Goal: Task Accomplishment & Management: Manage account settings

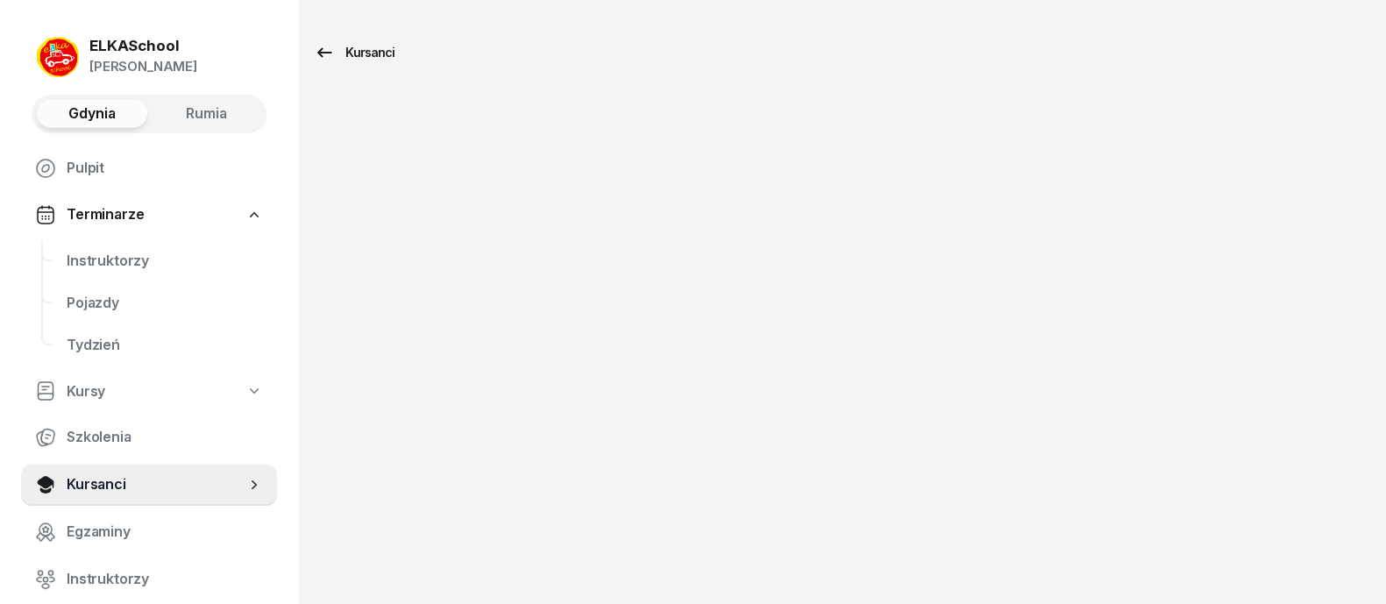
click at [359, 54] on div "Kursanci" at bounding box center [354, 52] width 81 height 21
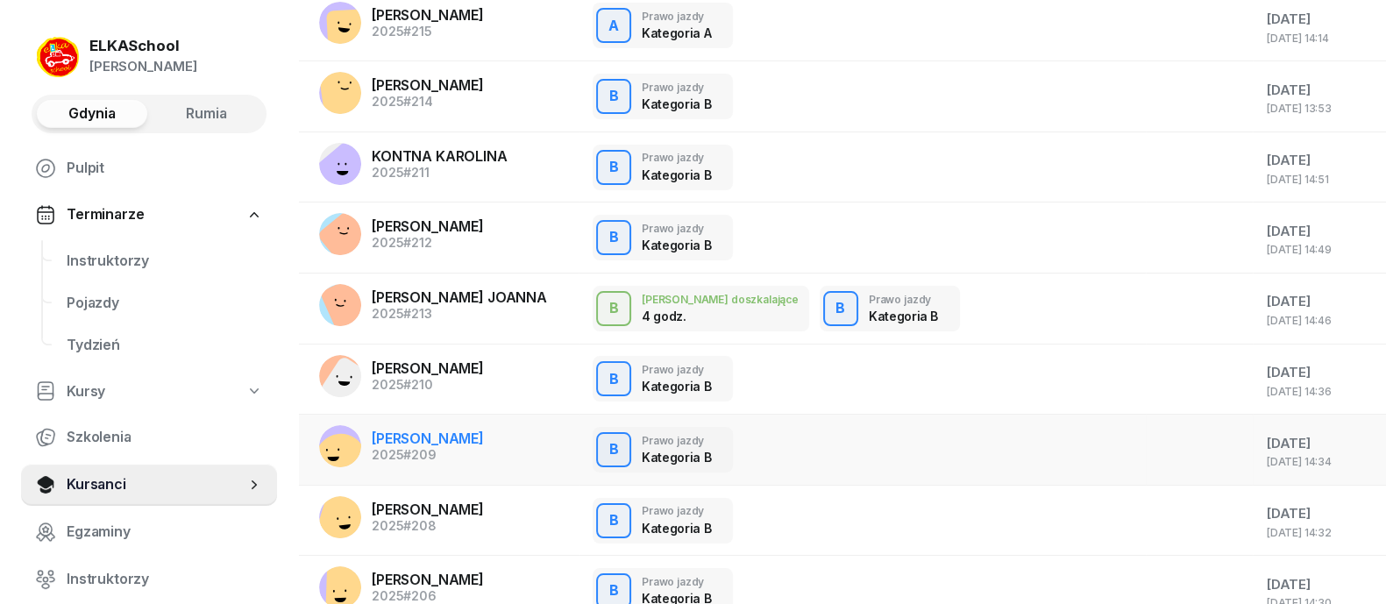
scroll to position [224, 0]
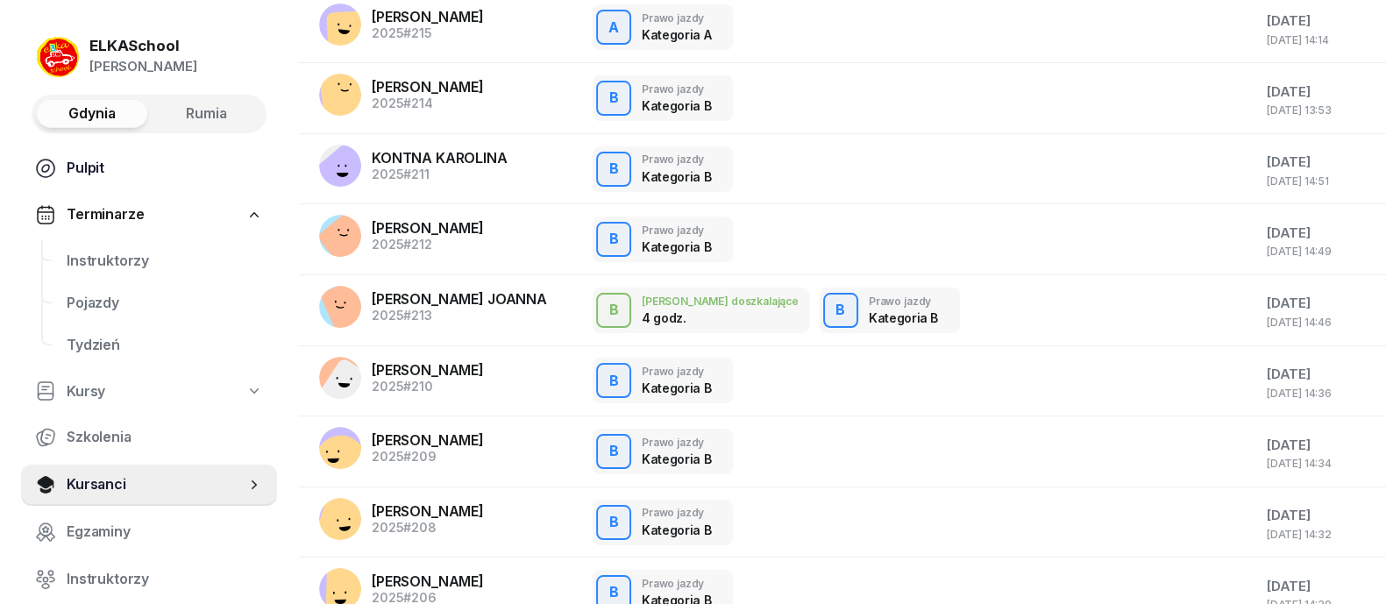
click at [94, 181] on link "Pulpit" at bounding box center [149, 168] width 256 height 42
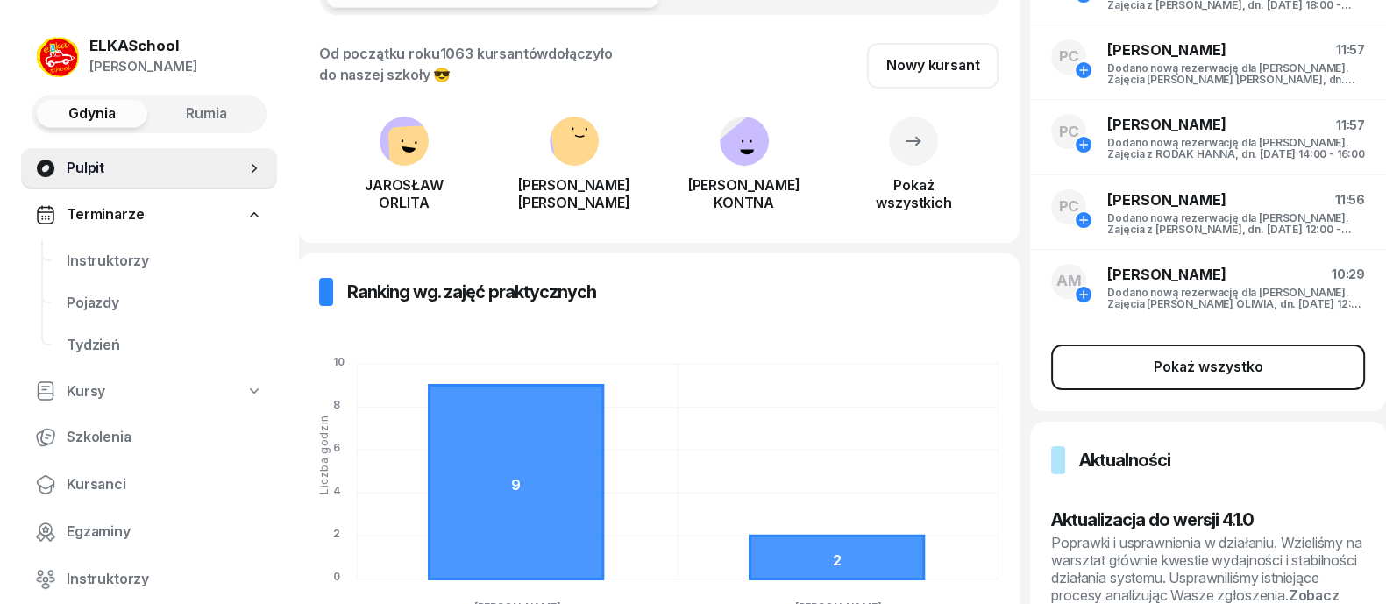
scroll to position [329, 0]
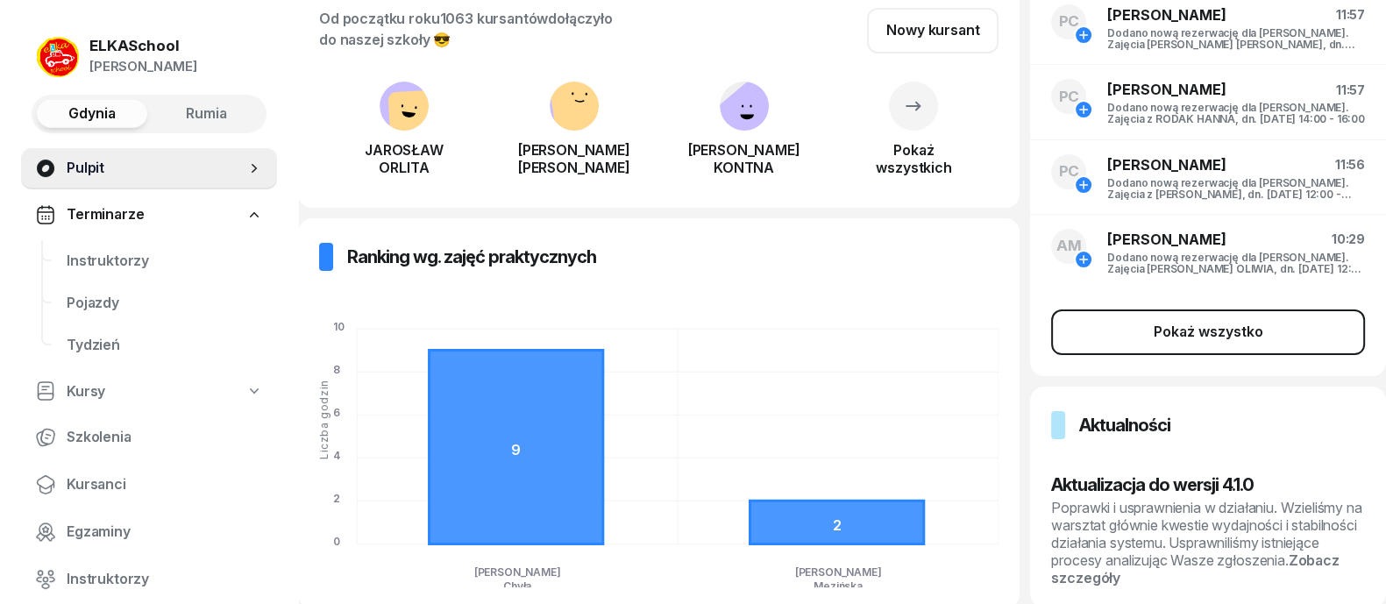
click at [1227, 342] on div "Pokaż wszystko" at bounding box center [1208, 332] width 110 height 23
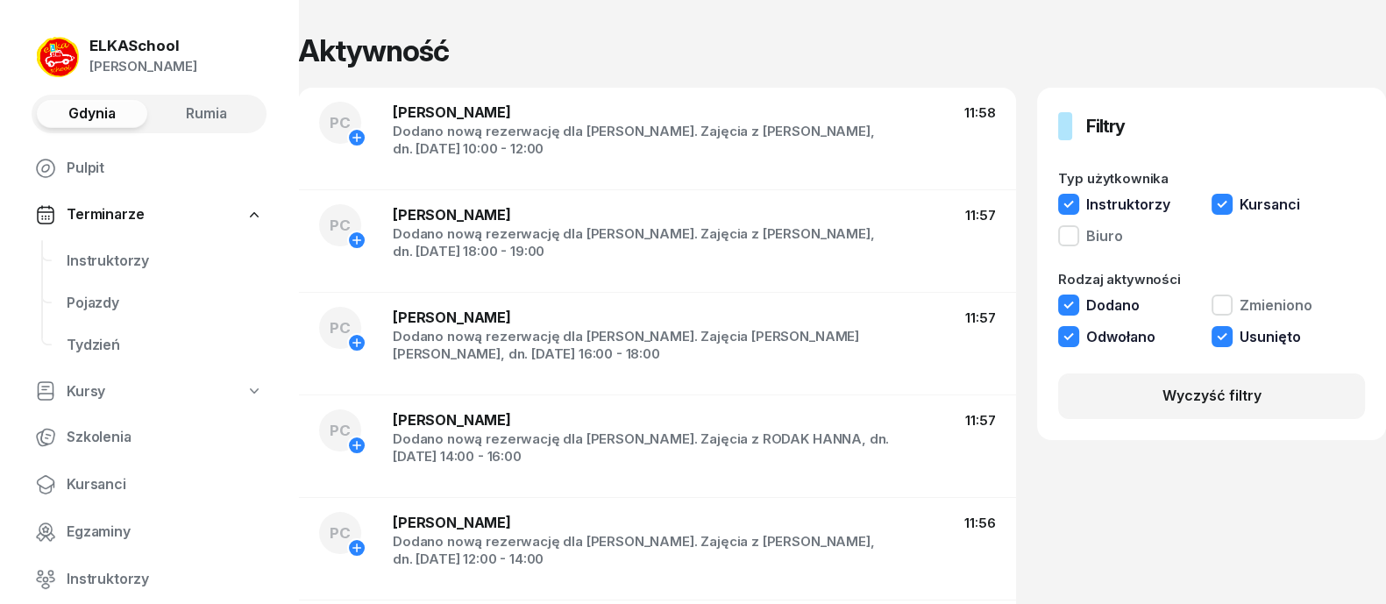
click at [146, 50] on div "ELKASchool" at bounding box center [143, 46] width 108 height 15
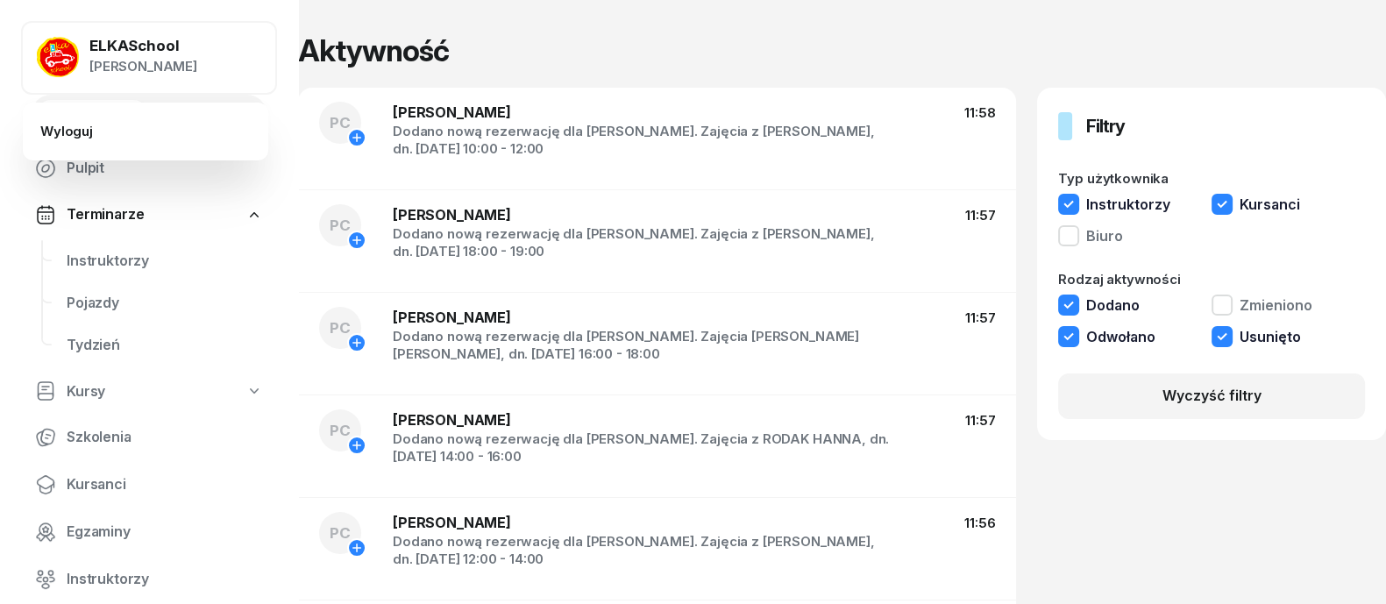
click at [131, 43] on div "ELKASchool" at bounding box center [143, 46] width 108 height 15
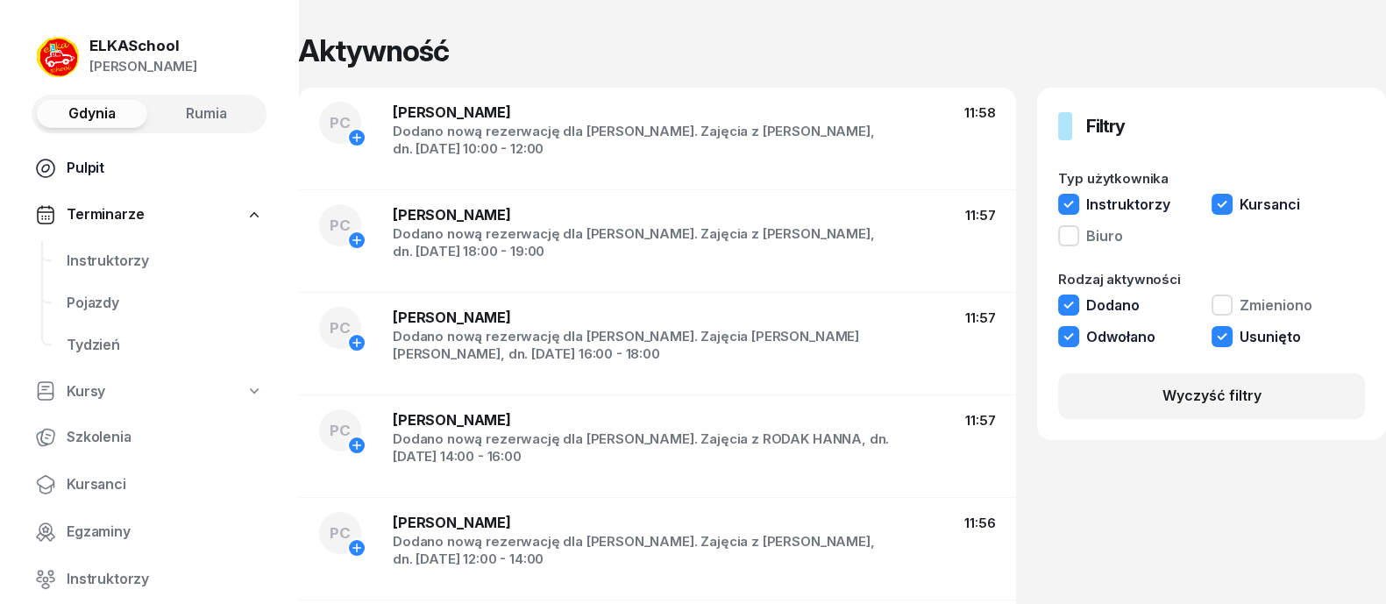
click at [75, 160] on span "Pulpit" at bounding box center [165, 168] width 196 height 23
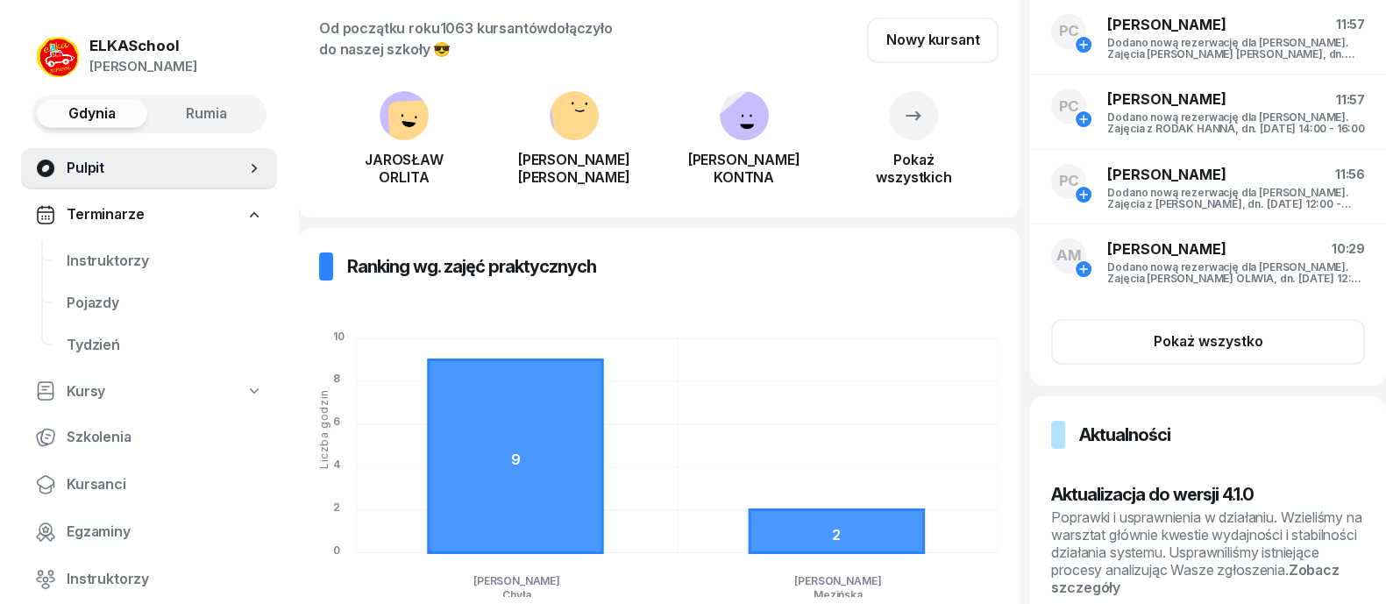
scroll to position [409, 0]
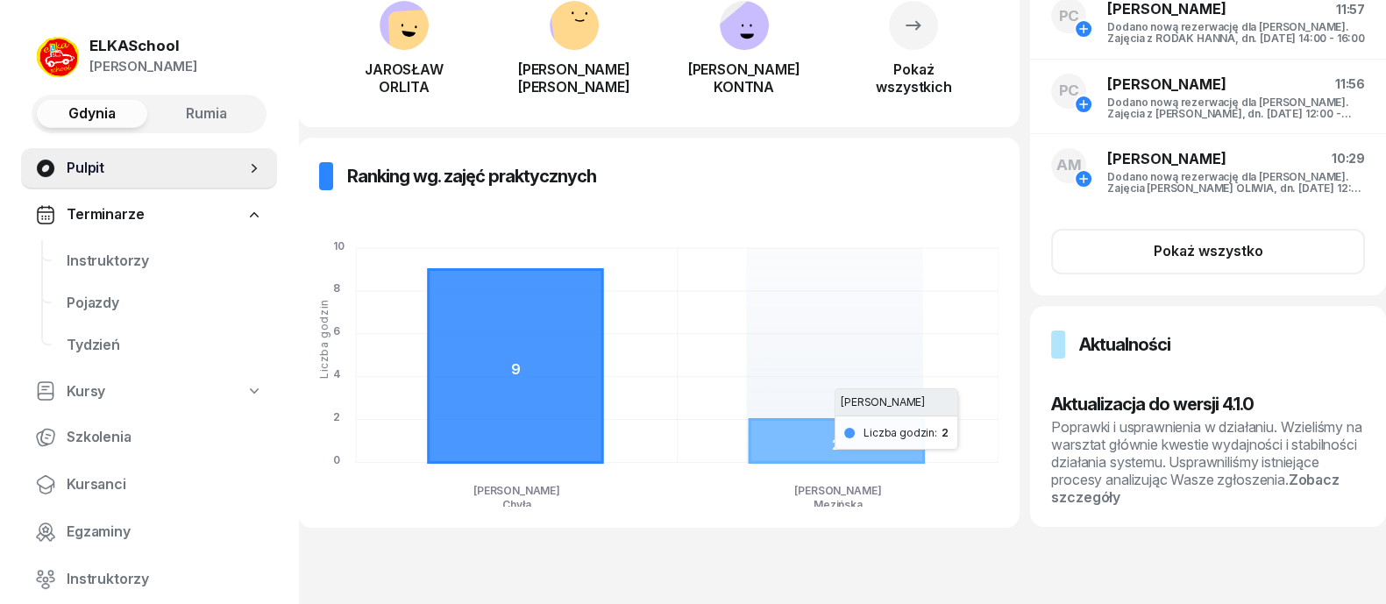
click at [850, 441] on icon at bounding box center [836, 440] width 174 height 43
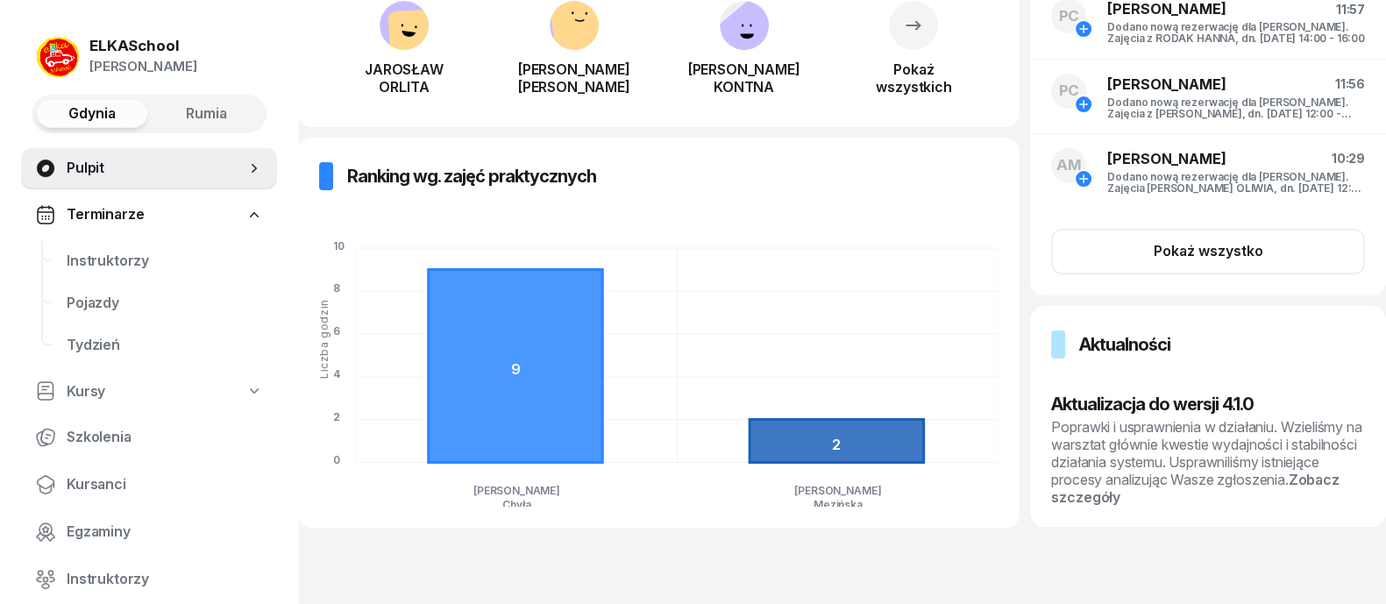
click at [747, 442] on foreignobject at bounding box center [658, 364] width 679 height 285
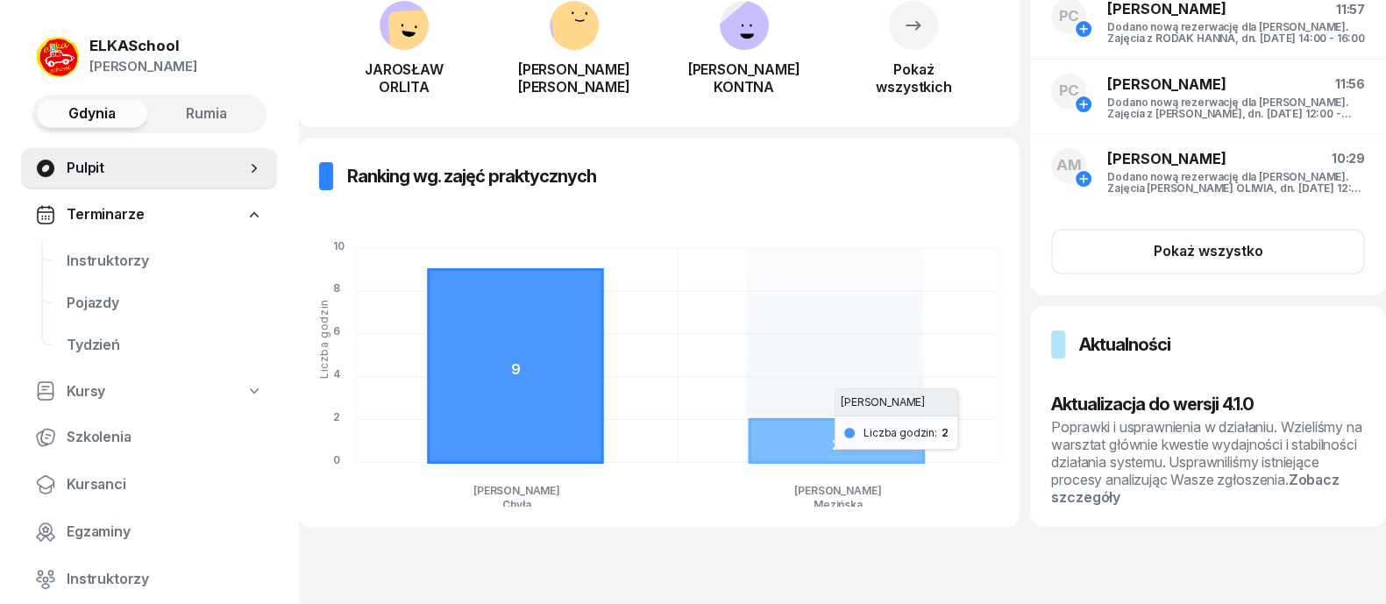
click at [783, 452] on icon at bounding box center [836, 440] width 174 height 43
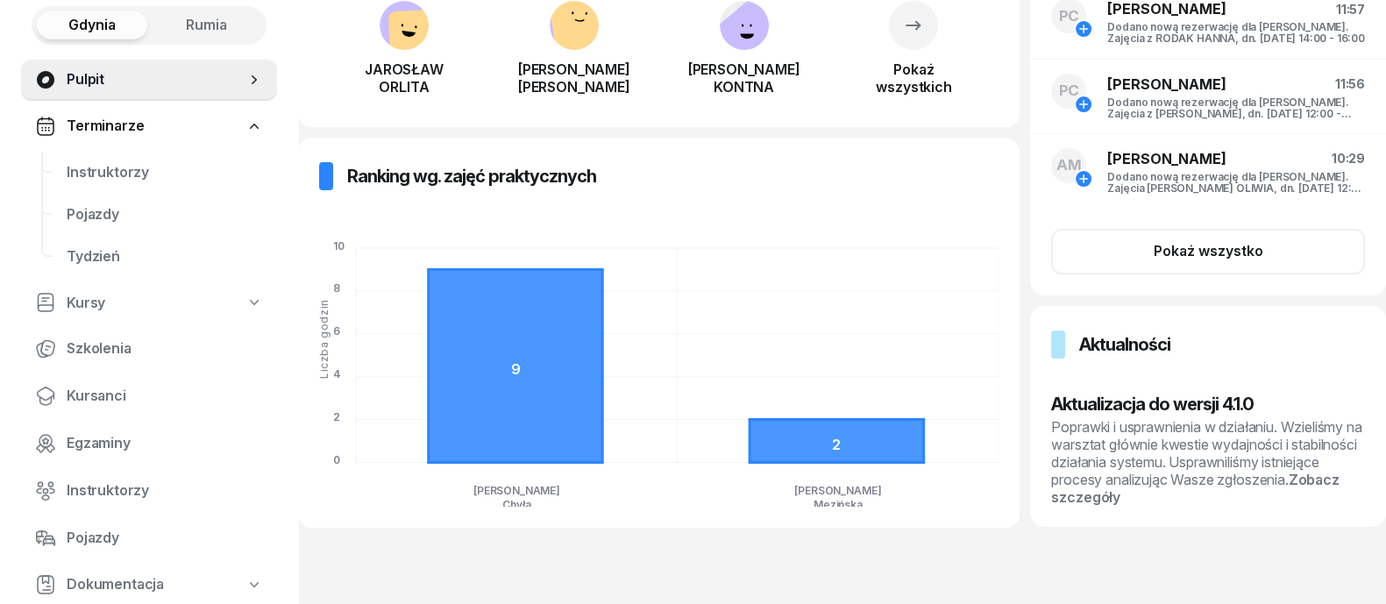
scroll to position [109, 0]
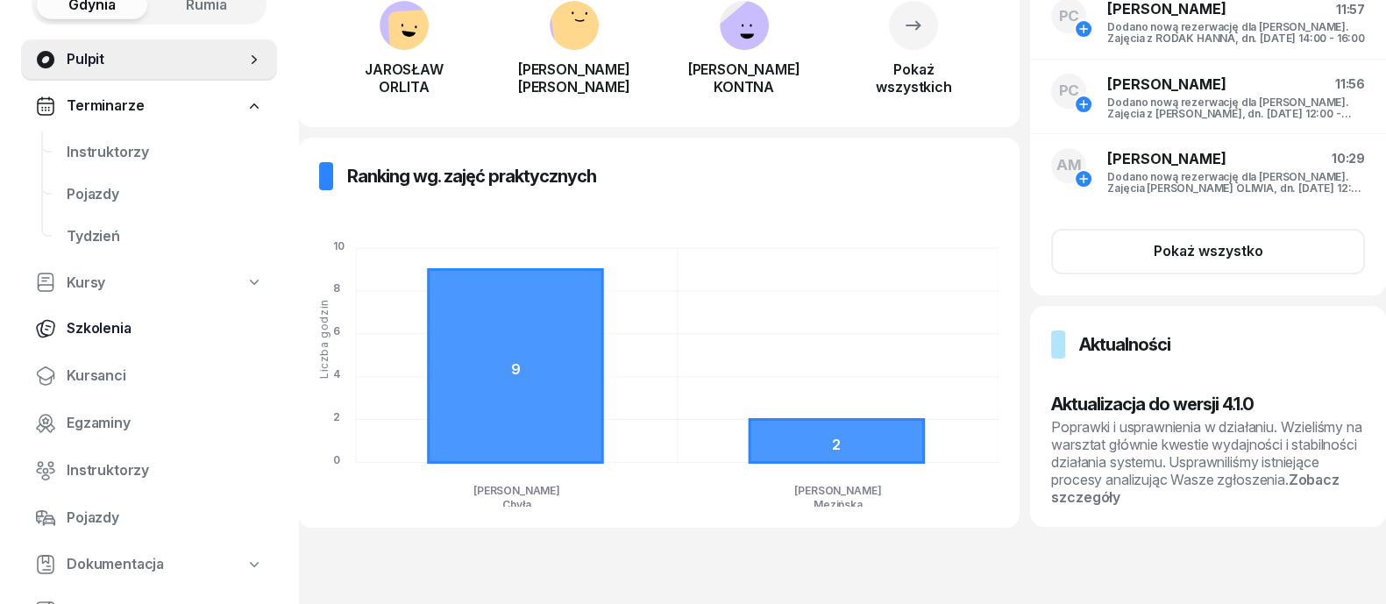
click at [92, 321] on span "Szkolenia" at bounding box center [165, 328] width 196 height 23
select select "createdAt-desc"
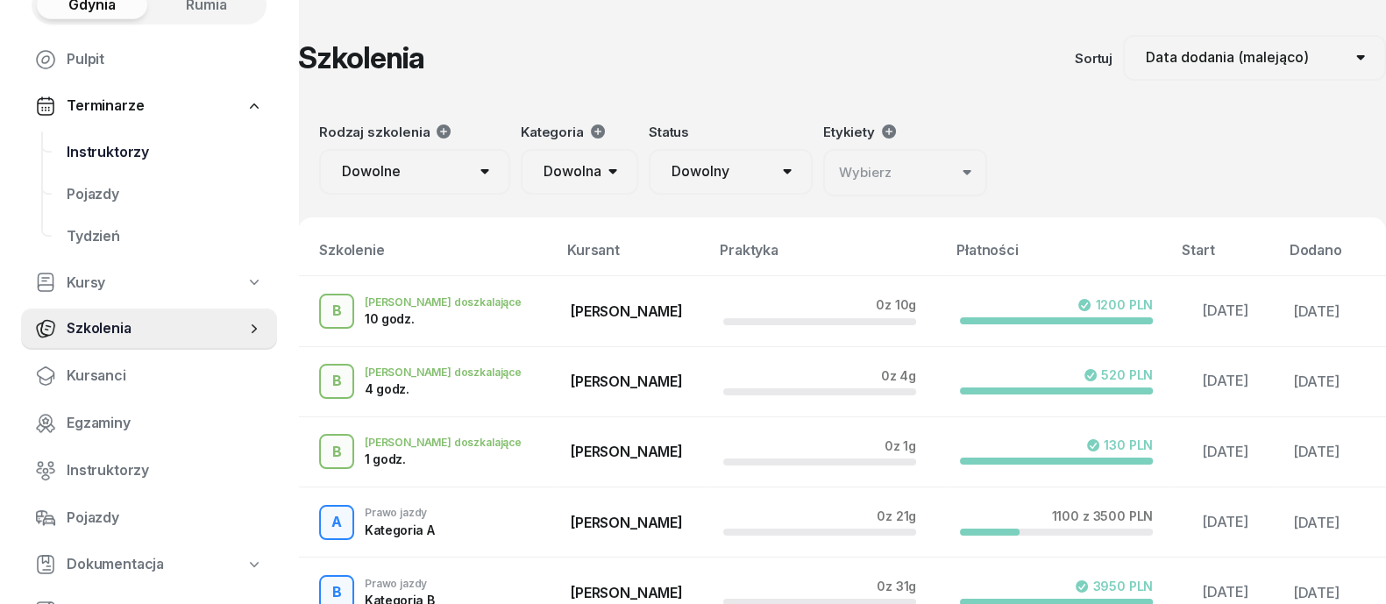
click at [124, 146] on span "Instruktorzy" at bounding box center [165, 152] width 196 height 23
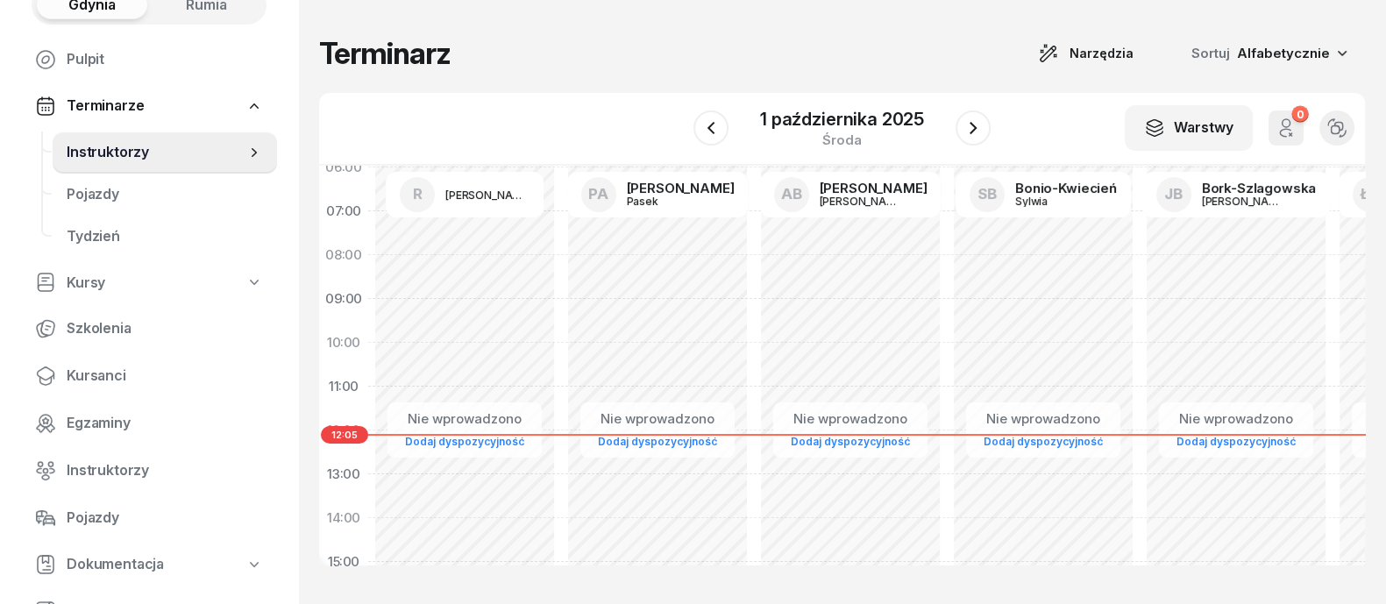
scroll to position [109, 0]
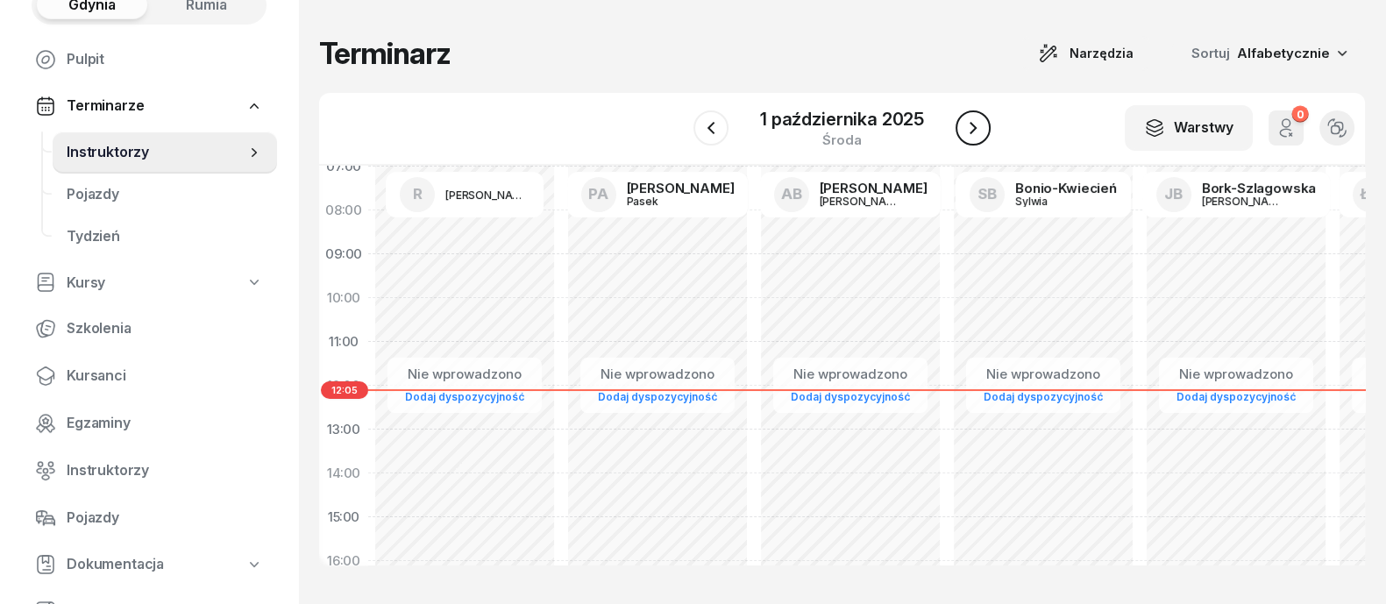
click at [980, 125] on icon "button" at bounding box center [972, 127] width 21 height 21
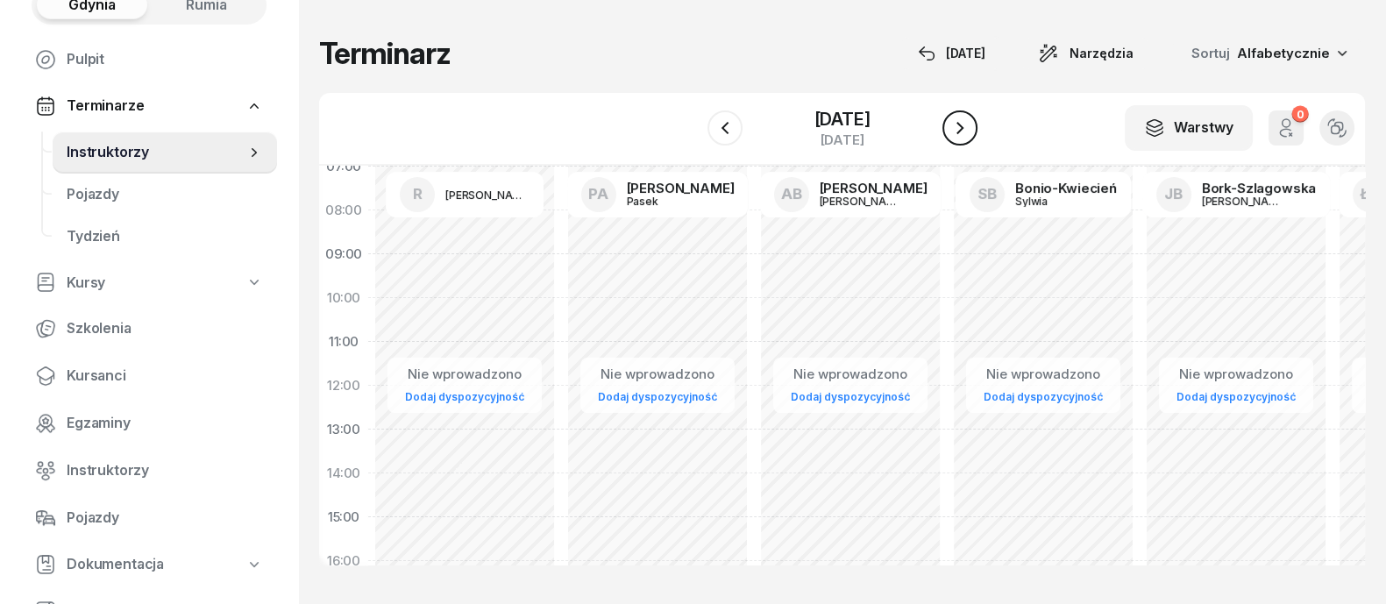
click at [970, 130] on icon "button" at bounding box center [959, 127] width 21 height 21
click at [970, 127] on icon "button" at bounding box center [959, 127] width 21 height 21
click at [720, 124] on icon "button" at bounding box center [723, 128] width 7 height 12
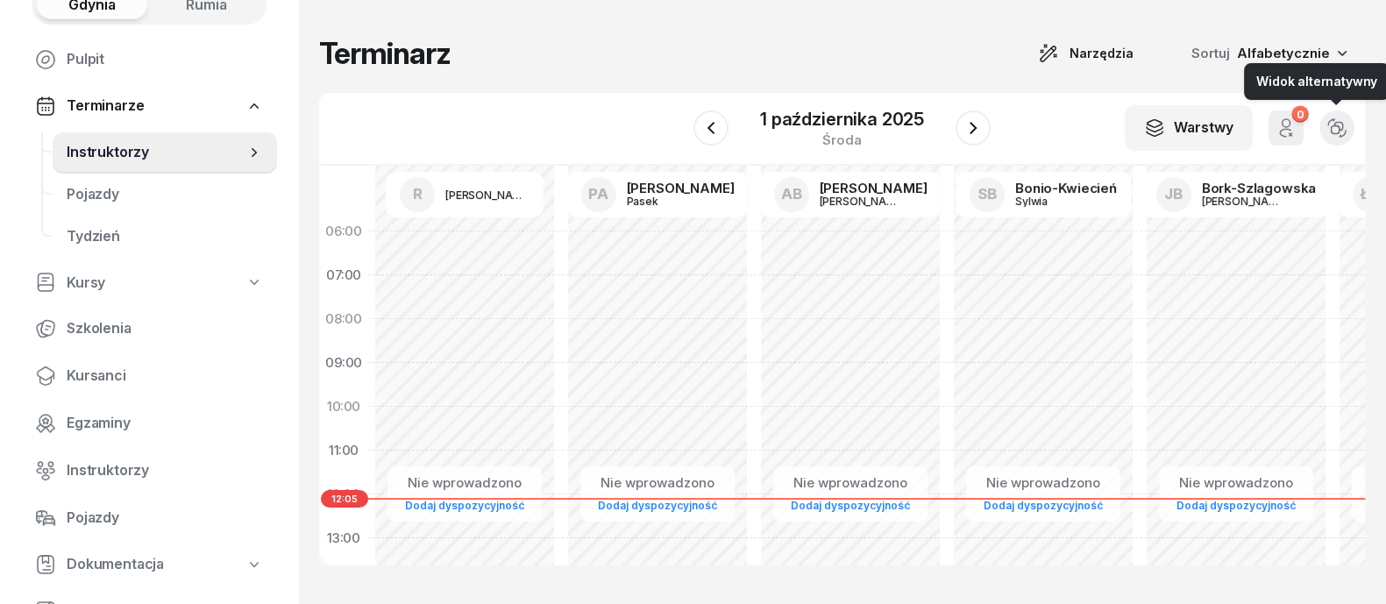
click at [1341, 132] on icon "button" at bounding box center [1336, 127] width 19 height 19
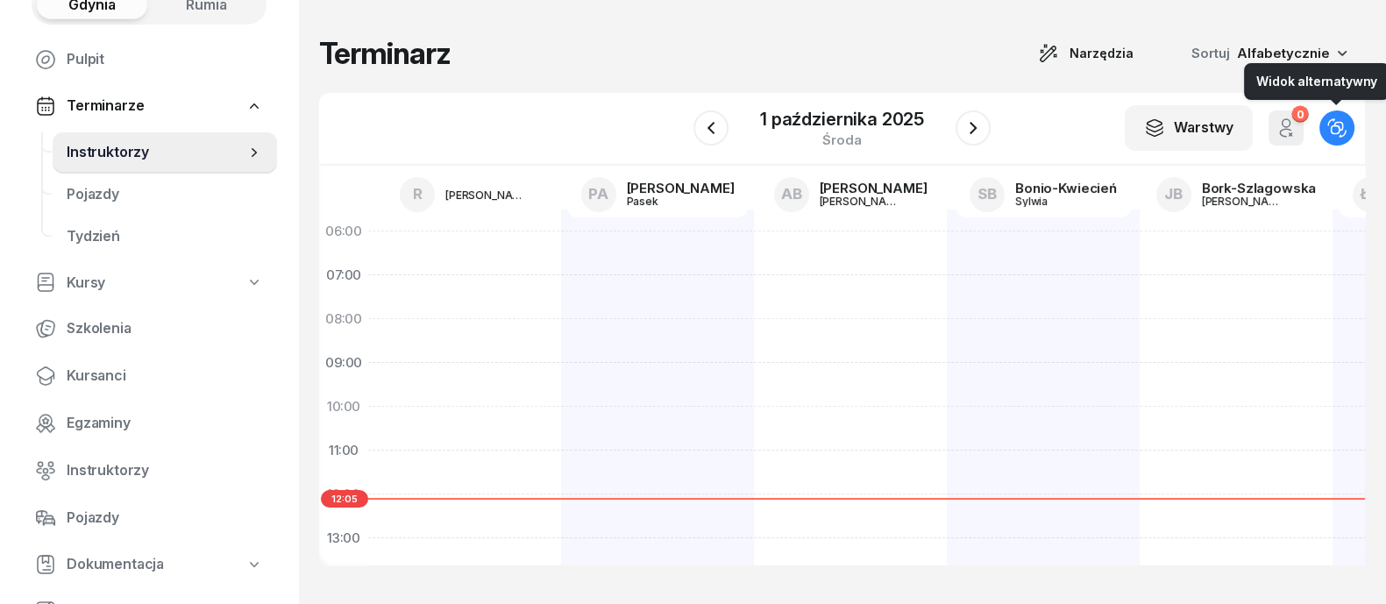
click at [1344, 131] on icon "button" at bounding box center [1336, 127] width 19 height 19
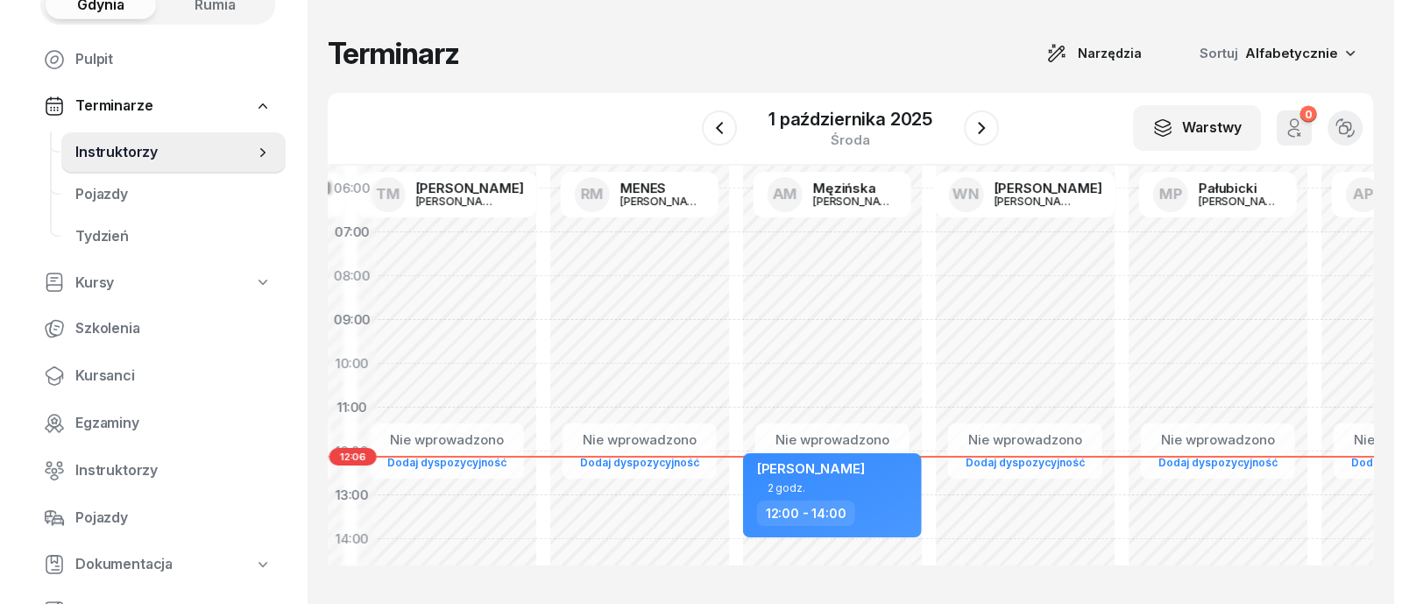
scroll to position [109, 5233]
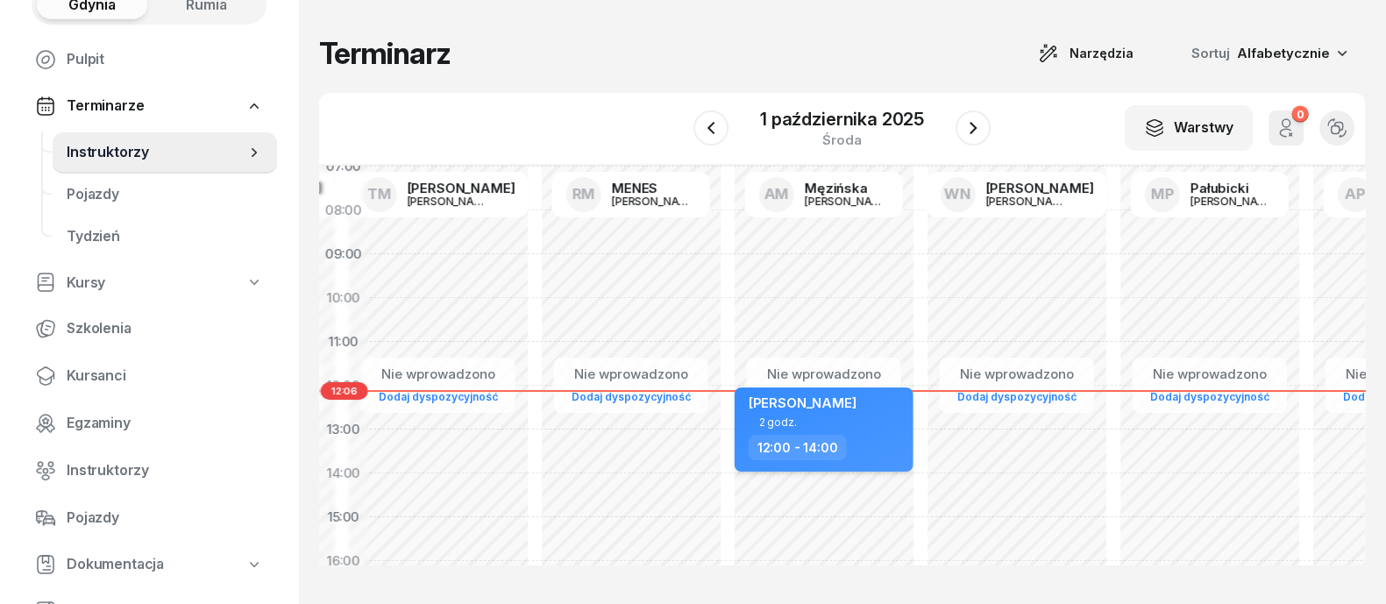
click at [890, 435] on div "12:00 - 14:00" at bounding box center [826, 447] width 154 height 25
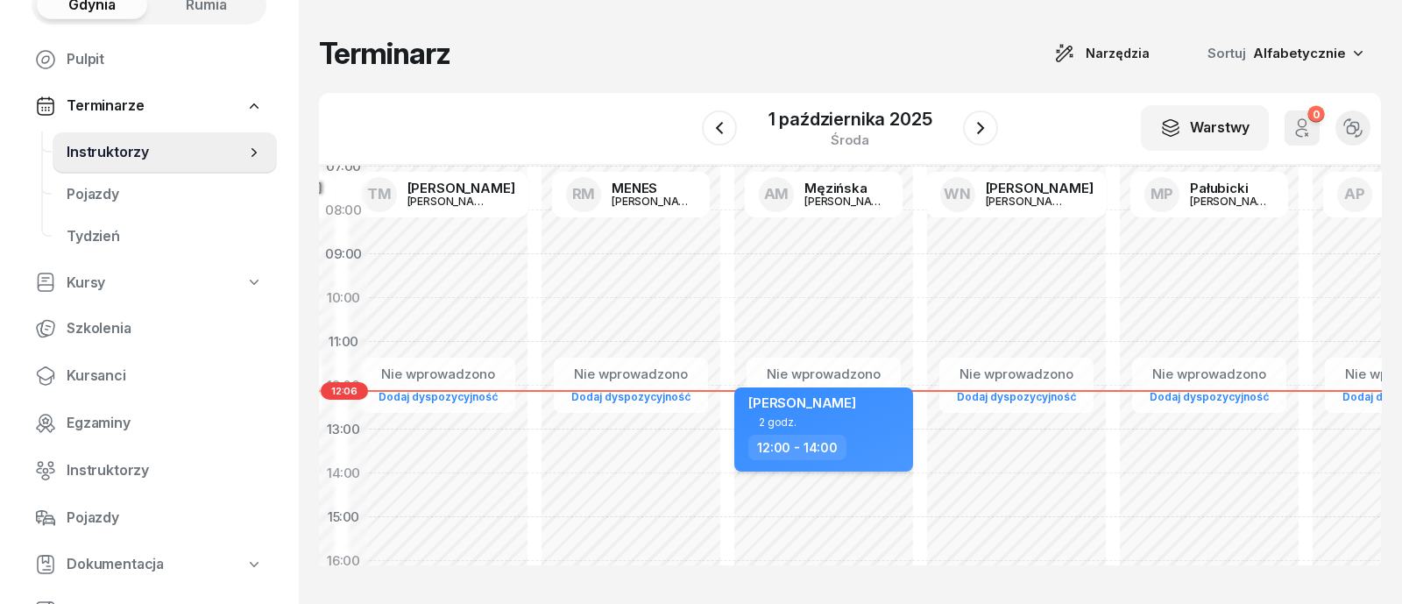
select select "12"
select select "14"
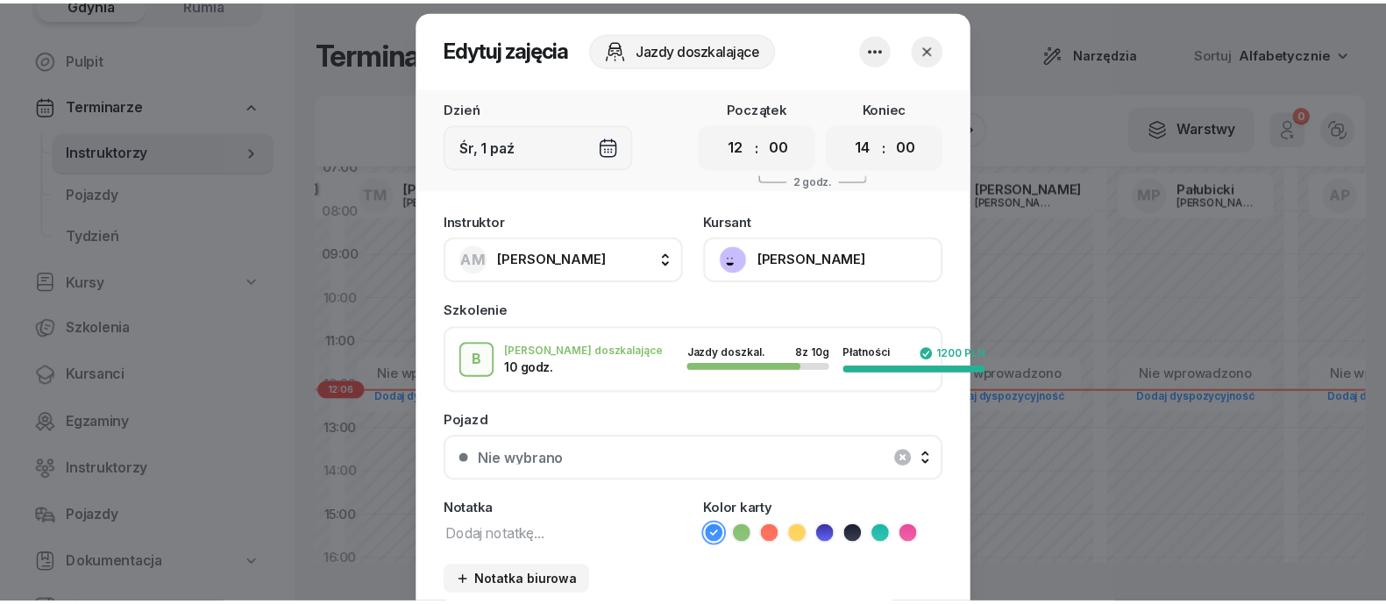
scroll to position [0, 0]
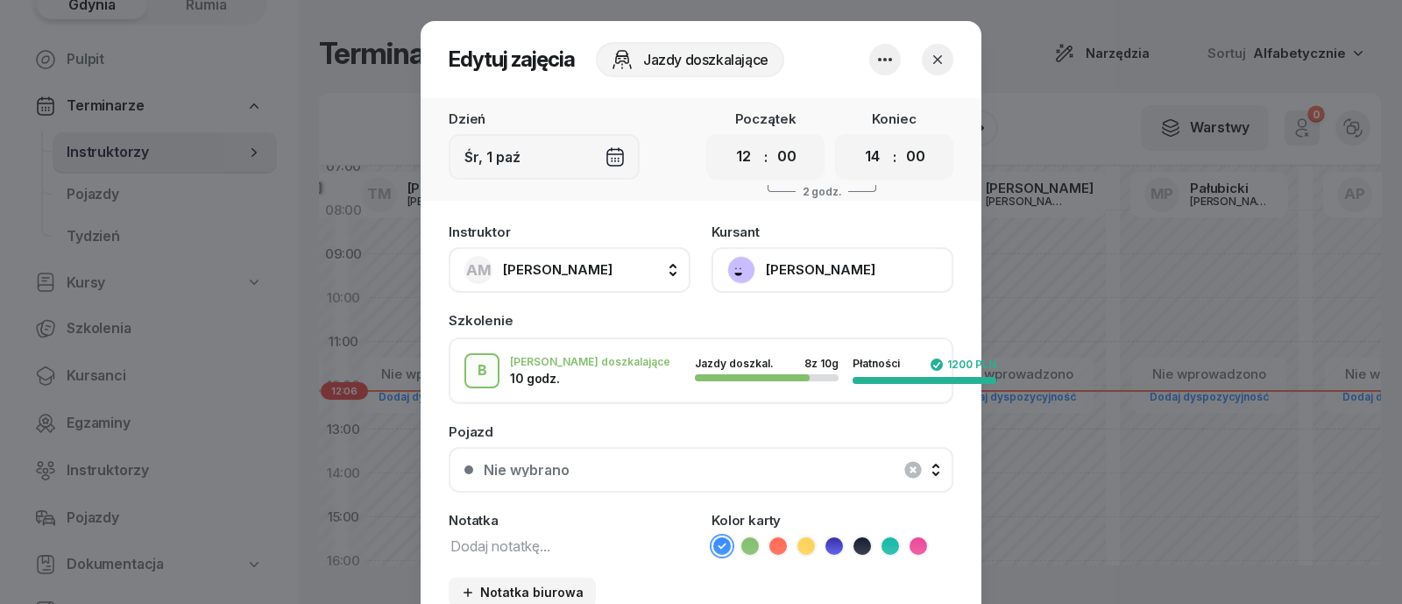
click at [935, 63] on icon "button" at bounding box center [938, 60] width 18 height 18
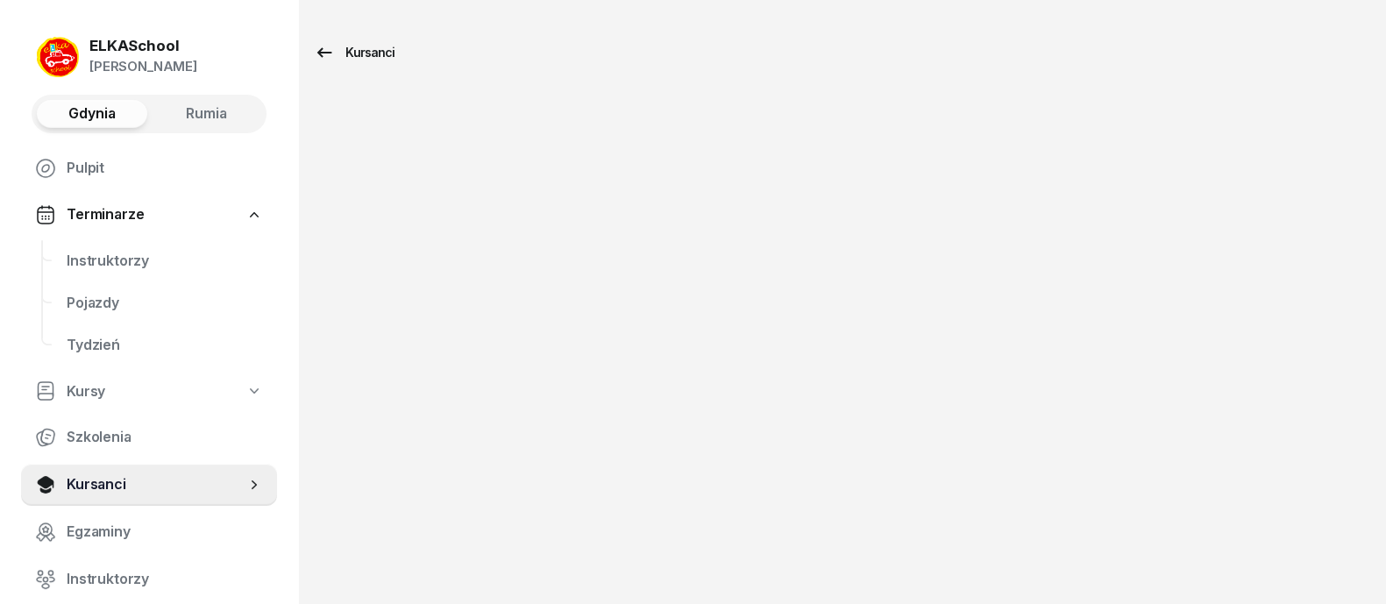
click at [353, 61] on div "Kursanci" at bounding box center [354, 52] width 81 height 21
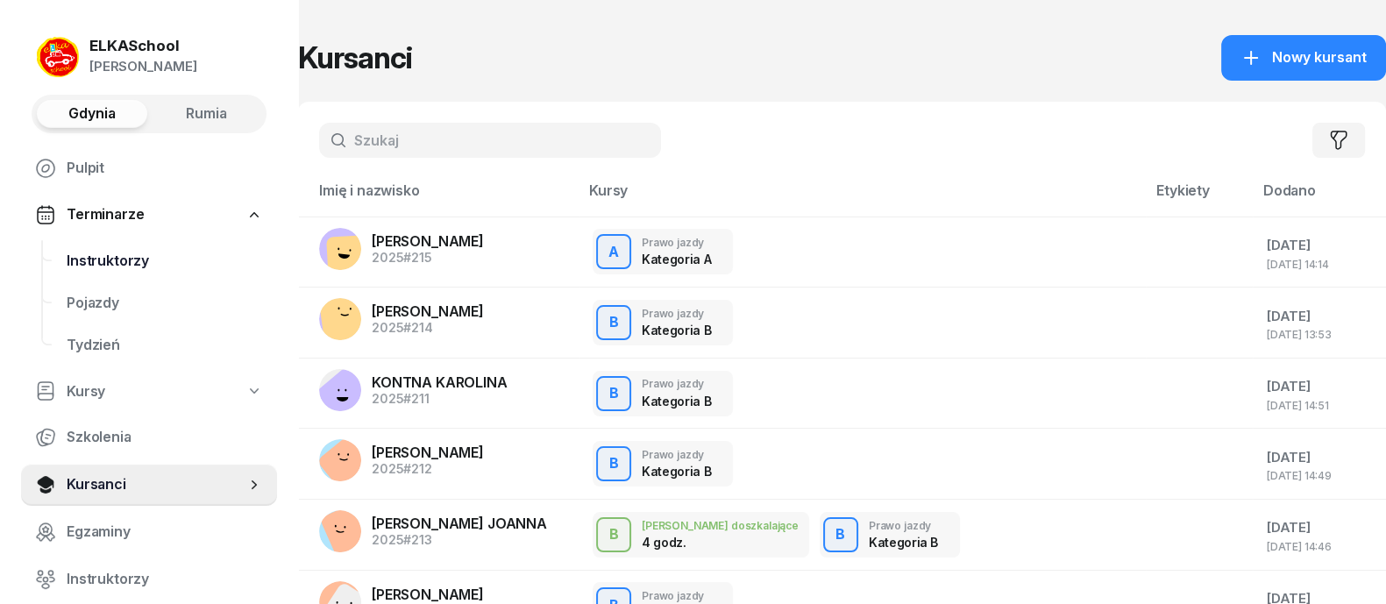
click at [110, 258] on span "Instruktorzy" at bounding box center [165, 261] width 196 height 23
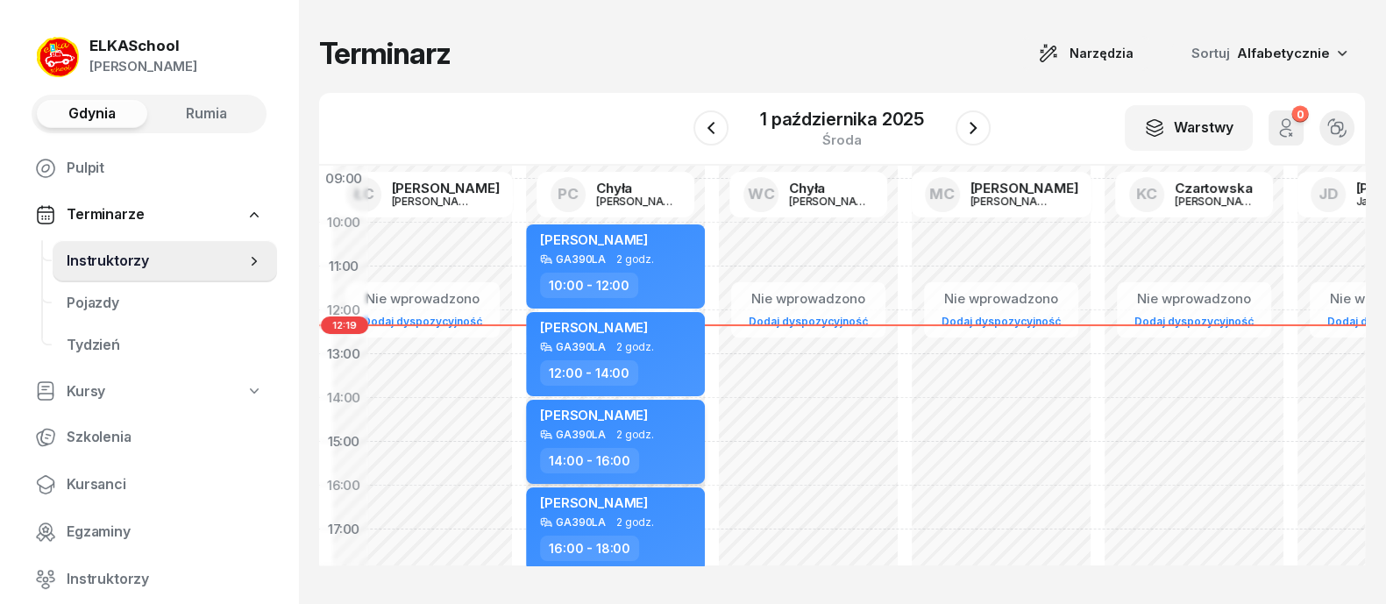
scroll to position [218, 1006]
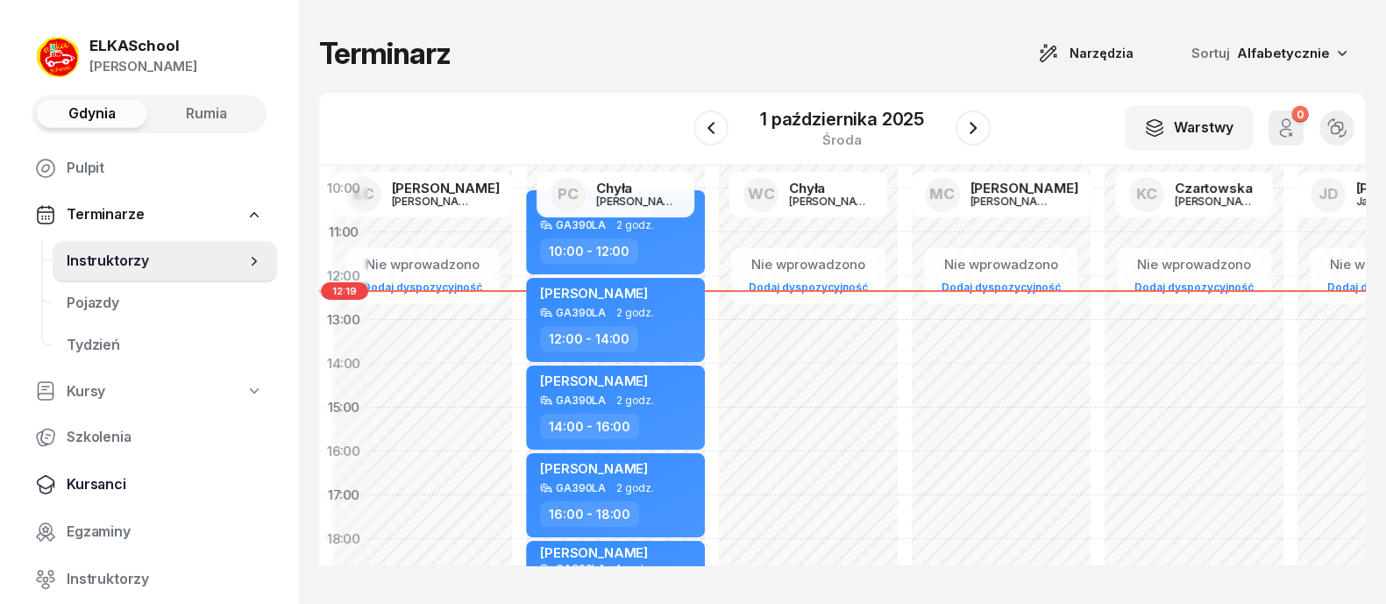
click at [107, 485] on span "Kursanci" at bounding box center [165, 484] width 196 height 23
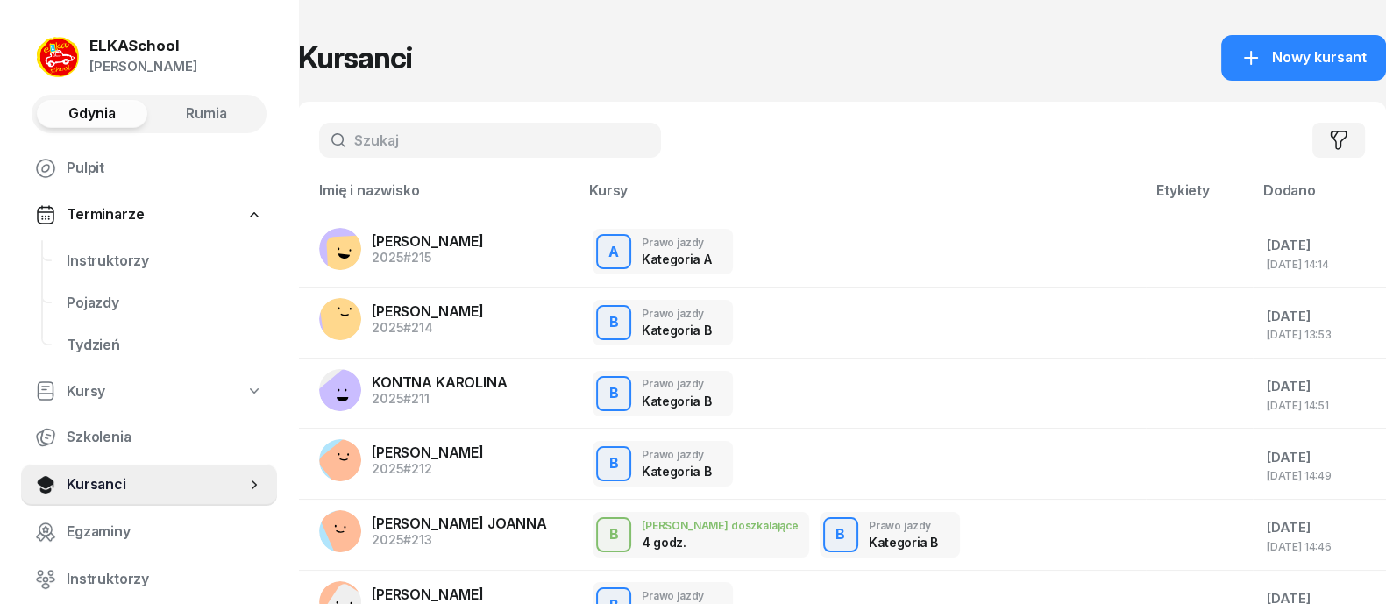
click at [486, 130] on input "text" at bounding box center [490, 140] width 342 height 35
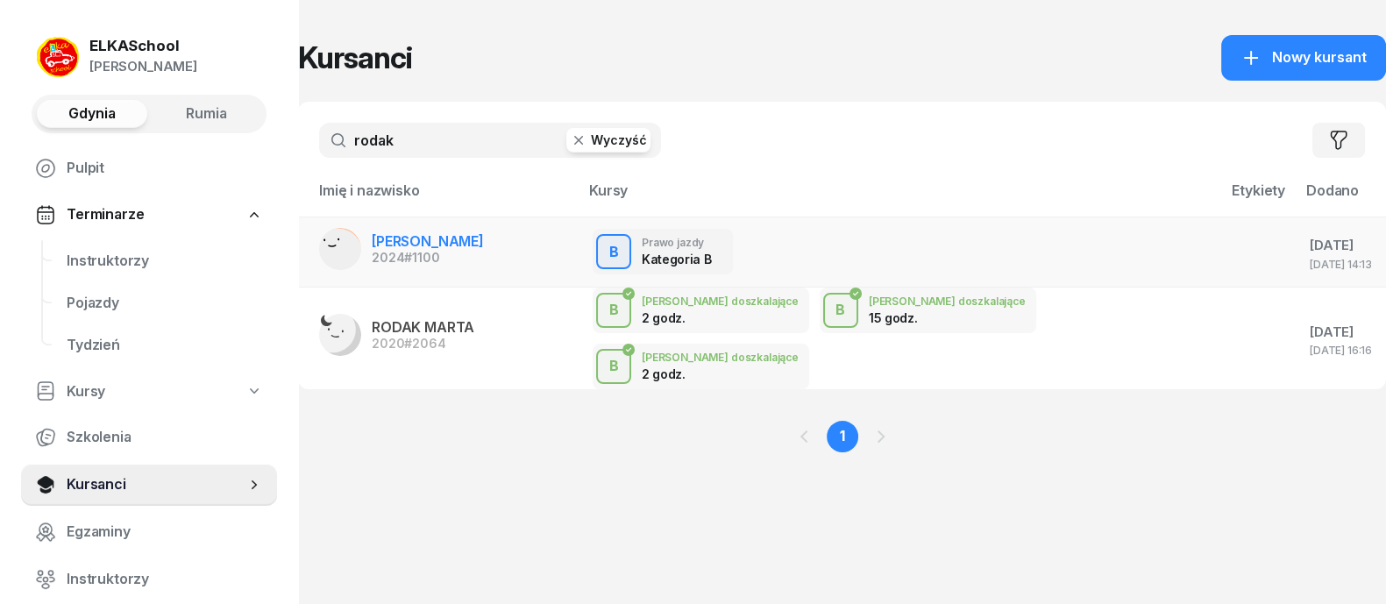
type input "rodak"
click at [497, 256] on td "RODAK HANNA 2024 #1100" at bounding box center [438, 251] width 280 height 71
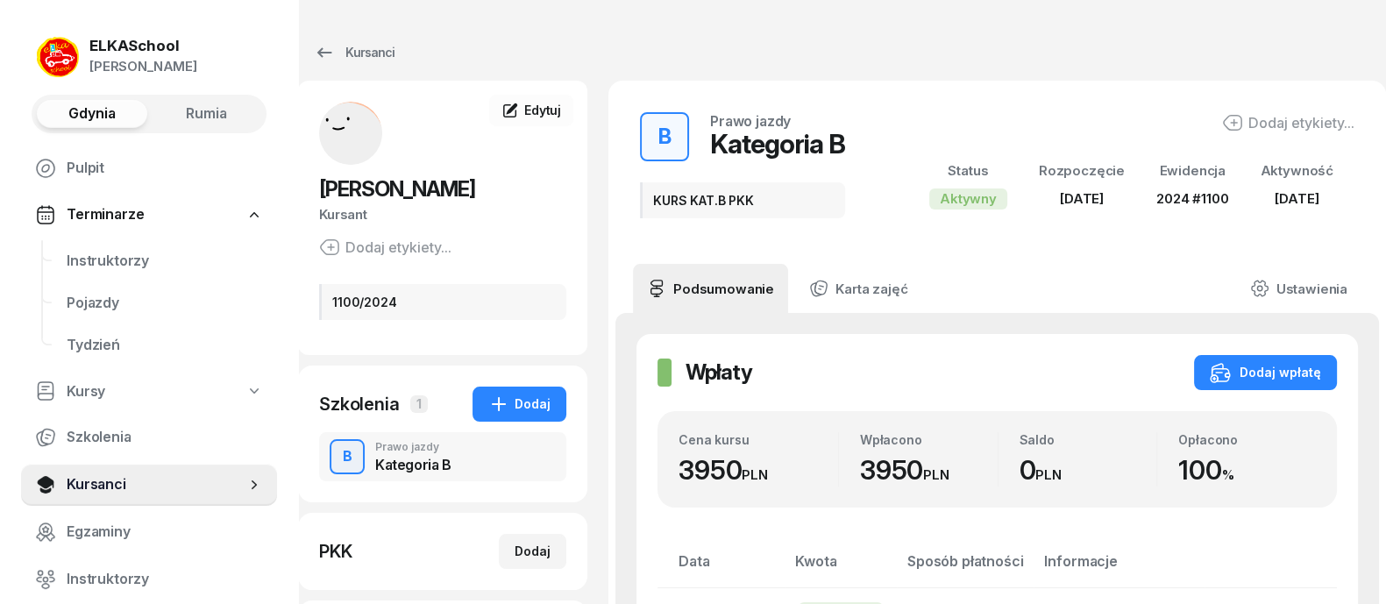
click at [1265, 125] on div "Dodaj etykiety..." at bounding box center [1288, 122] width 132 height 21
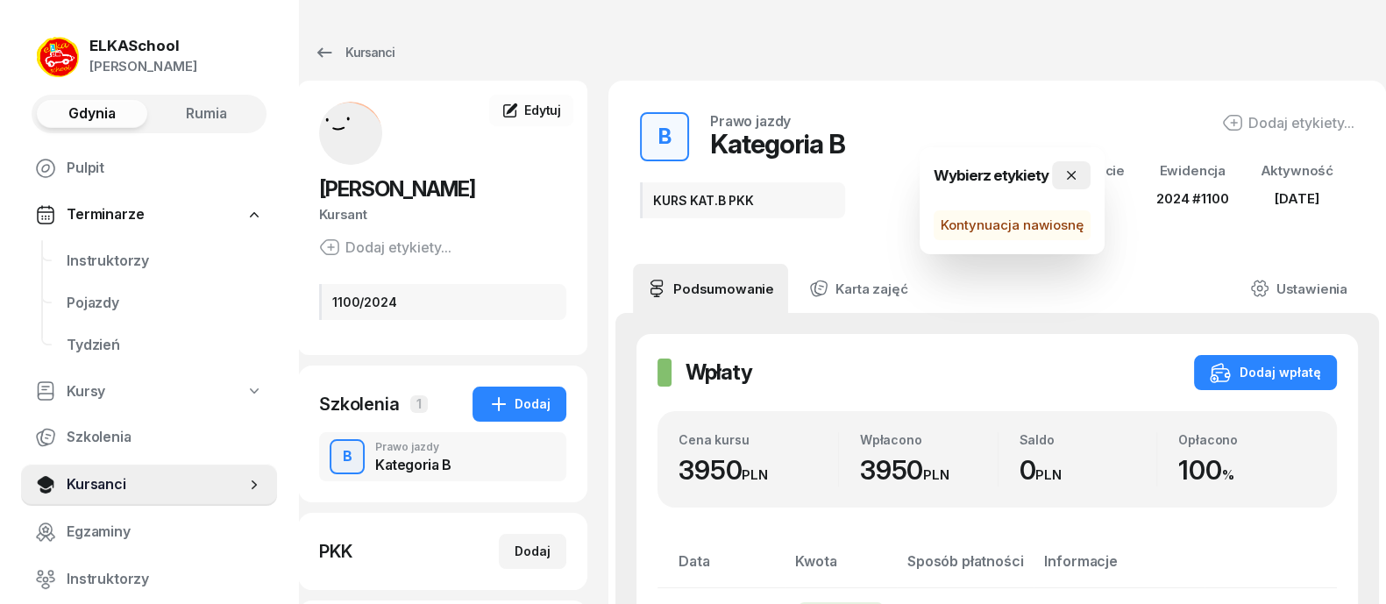
click at [1070, 167] on button "button" at bounding box center [1071, 175] width 39 height 28
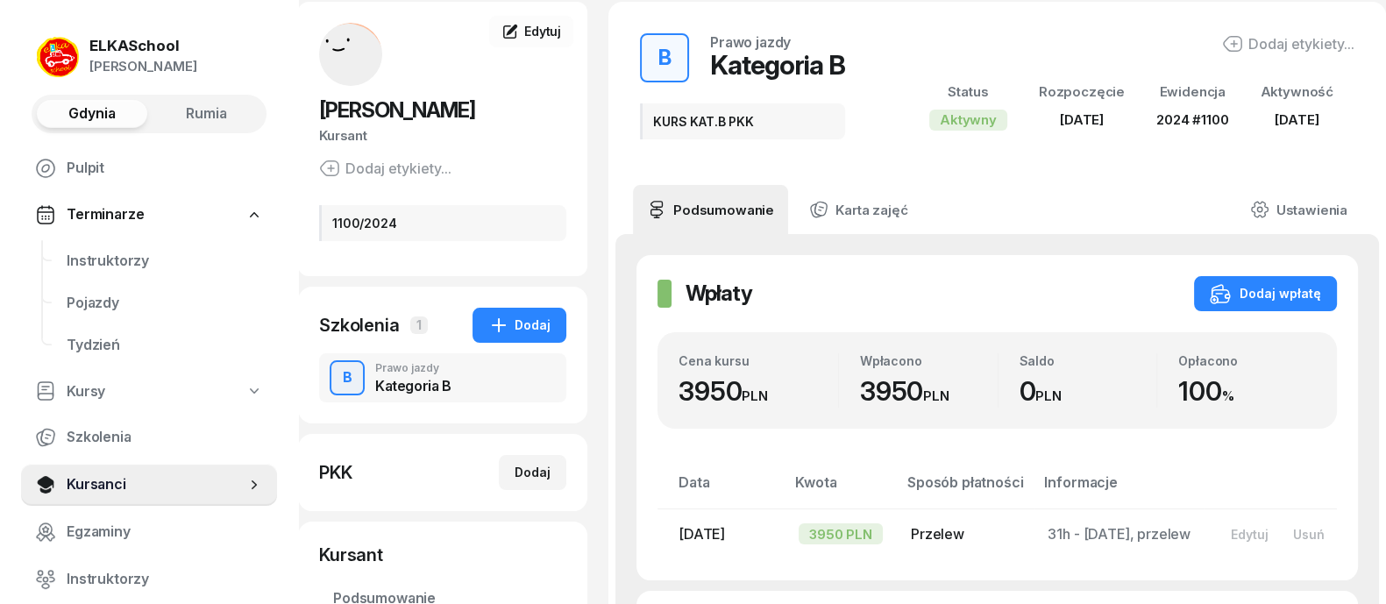
scroll to position [109, 0]
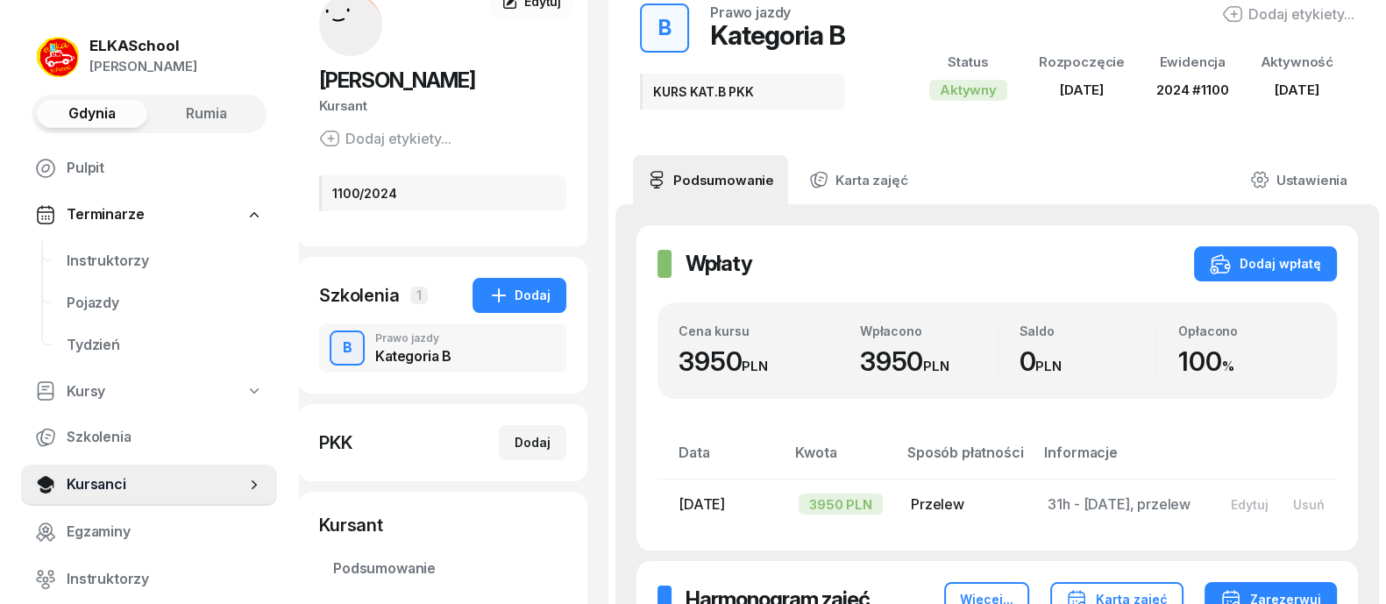
click at [373, 133] on div "Dodaj etykiety..." at bounding box center [385, 138] width 132 height 21
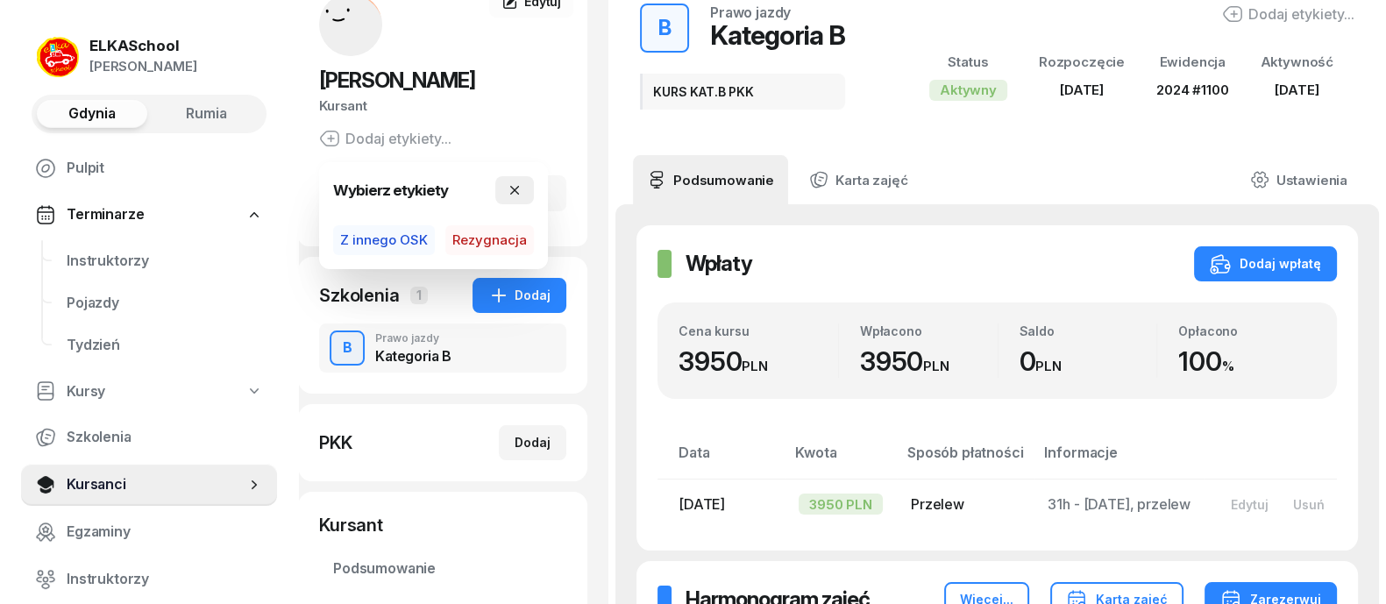
click at [515, 187] on icon "button" at bounding box center [514, 190] width 14 height 14
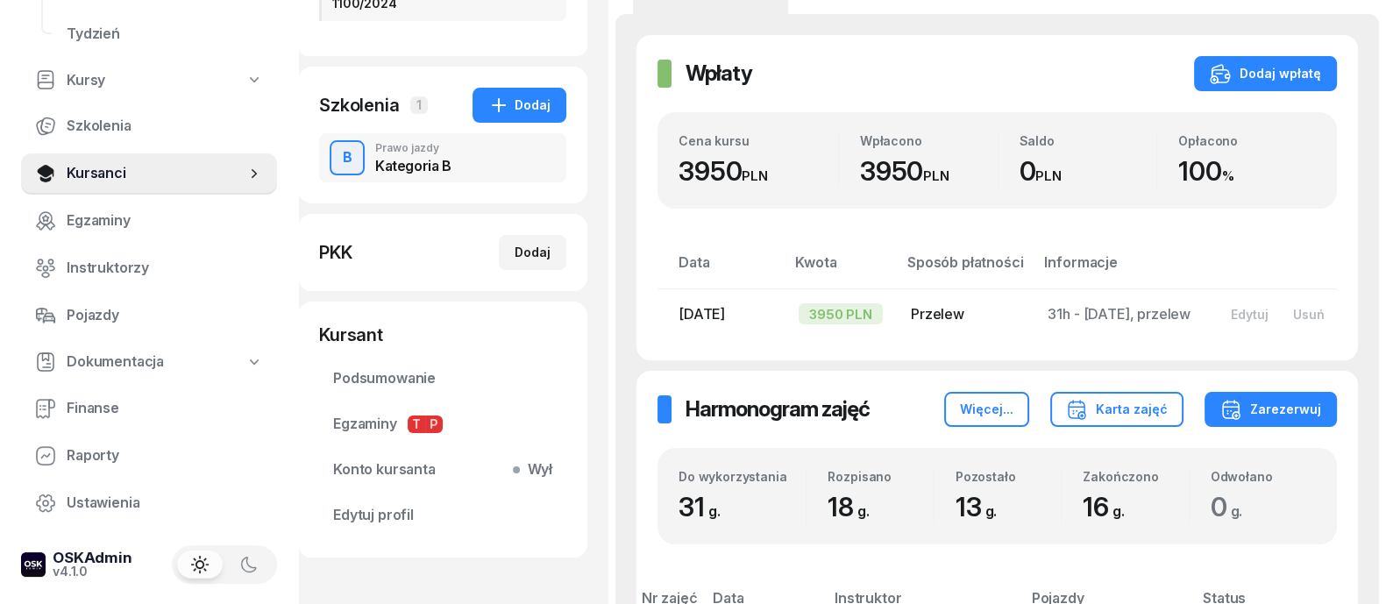
scroll to position [329, 0]
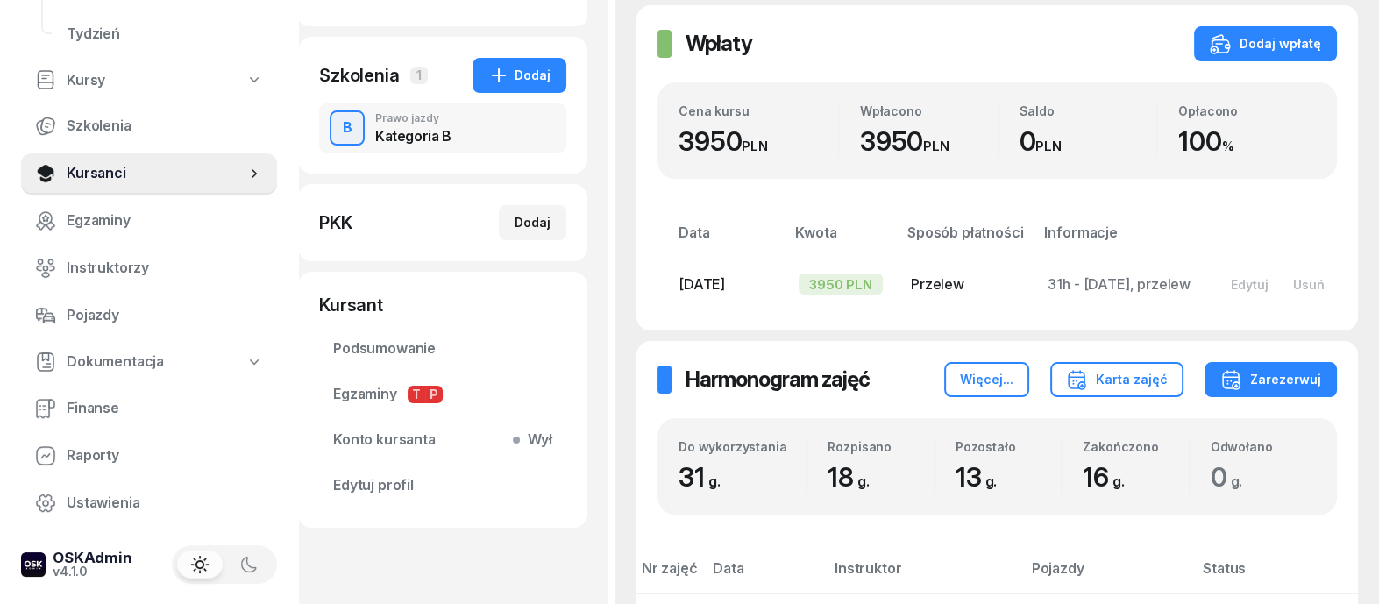
click at [155, 360] on span "Dokumentacja" at bounding box center [115, 362] width 97 height 23
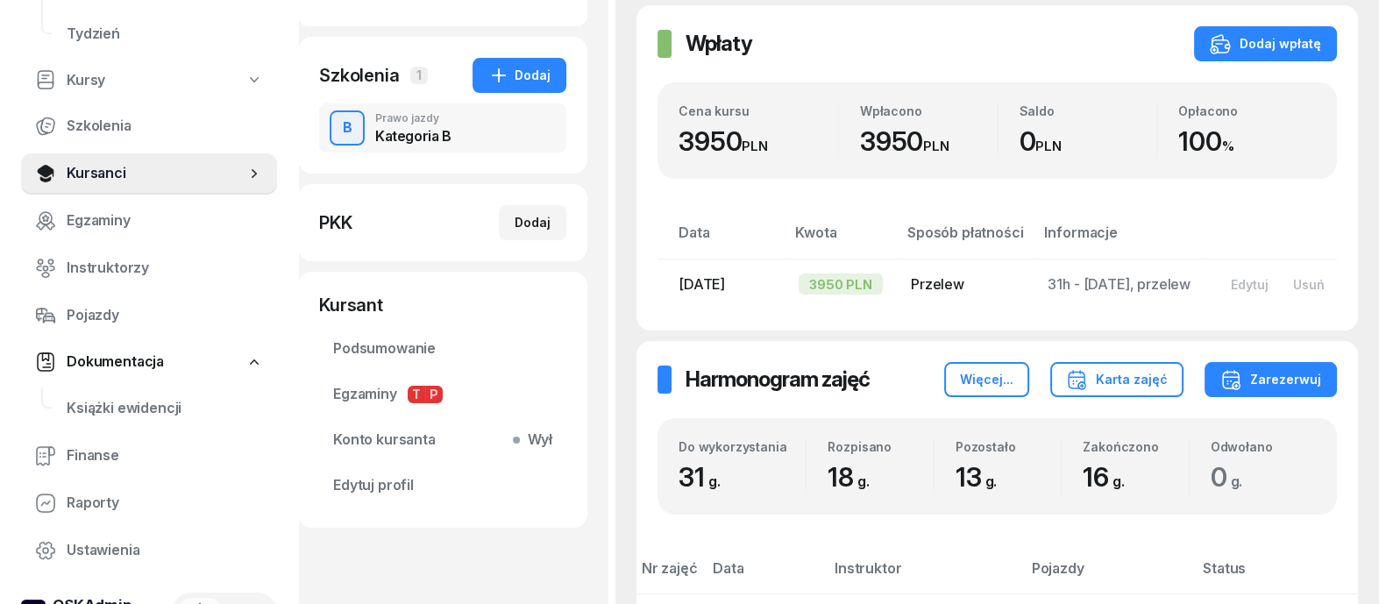
scroll to position [358, 0]
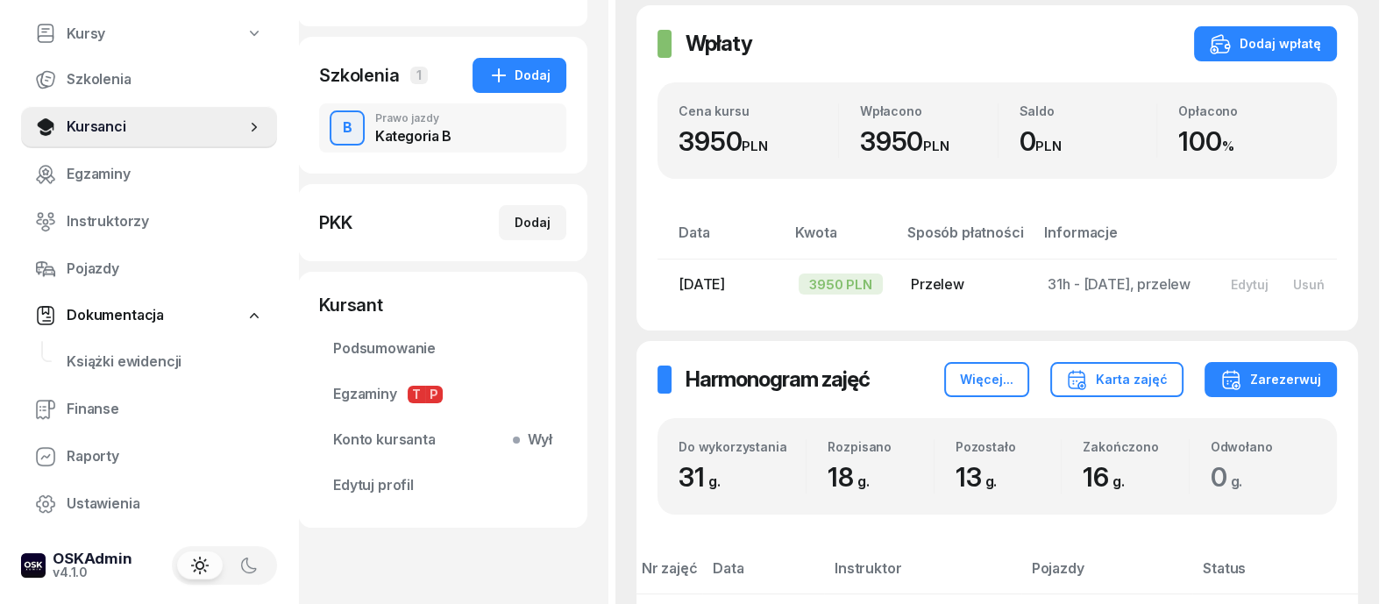
click at [143, 307] on span "Dokumentacja" at bounding box center [115, 315] width 97 height 23
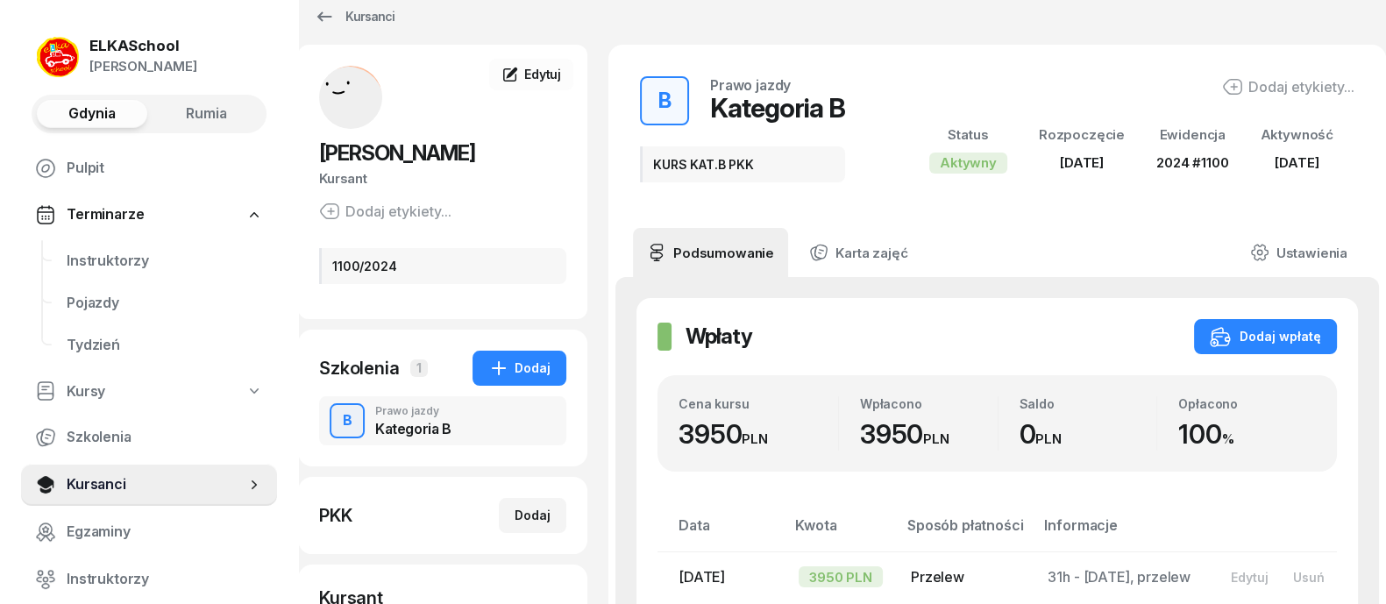
scroll to position [0, 0]
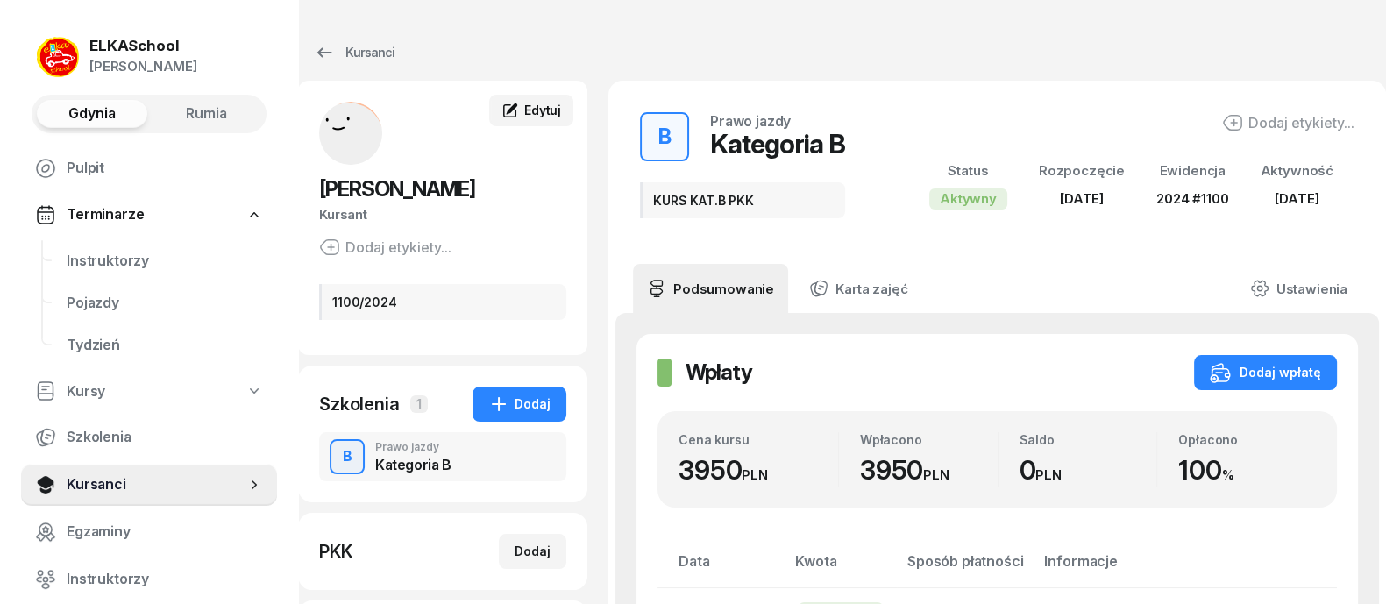
click at [540, 111] on span "Edytuj" at bounding box center [542, 110] width 37 height 15
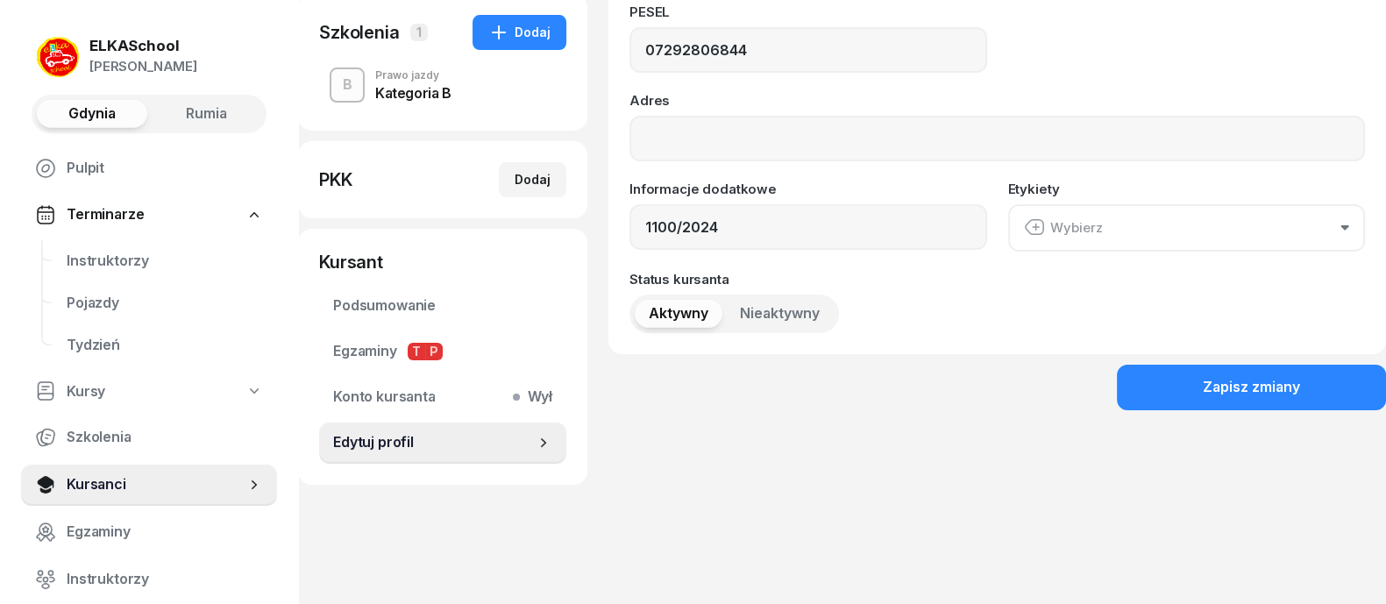
scroll to position [262, 0]
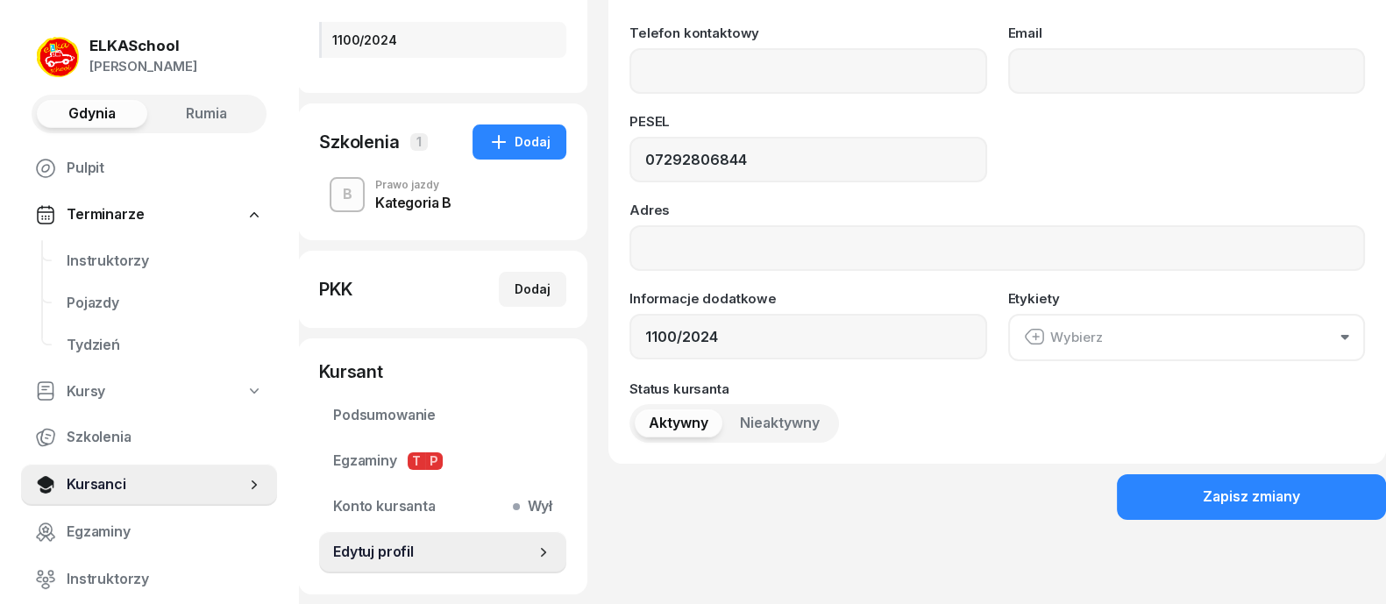
click at [1088, 340] on div "Wybierz" at bounding box center [1063, 337] width 79 height 23
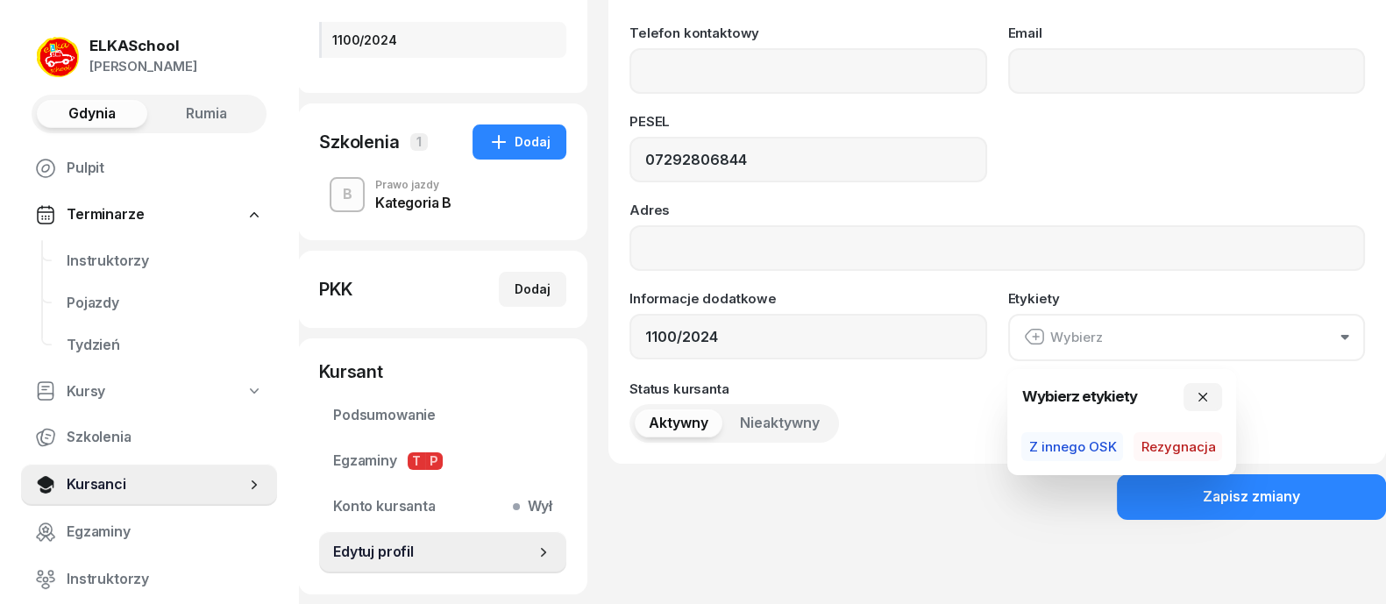
click at [1088, 340] on div "Wybierz" at bounding box center [1063, 337] width 79 height 23
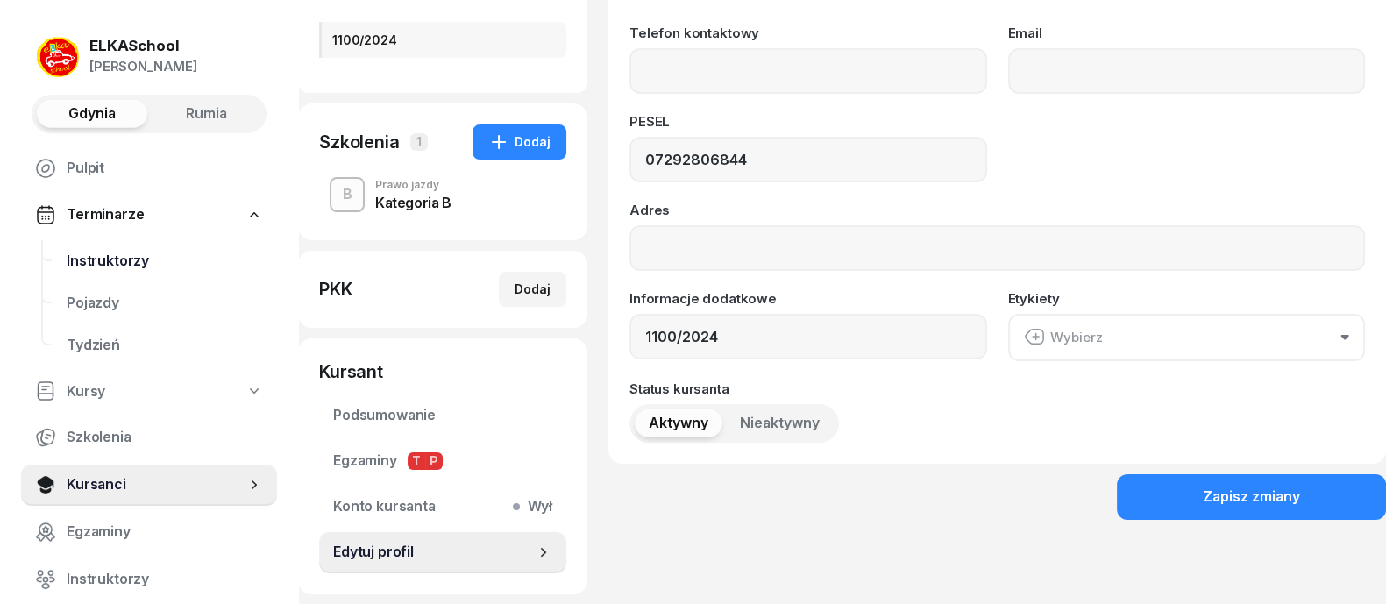
scroll to position [153, 0]
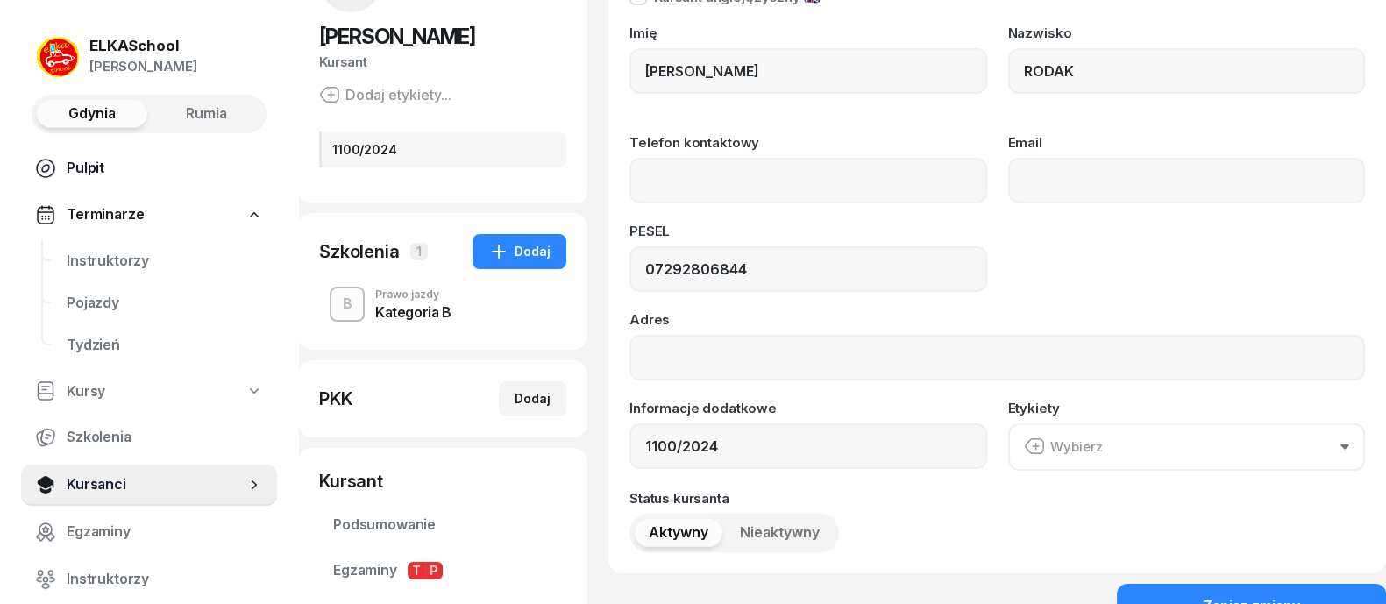
click at [96, 168] on span "Pulpit" at bounding box center [165, 168] width 196 height 23
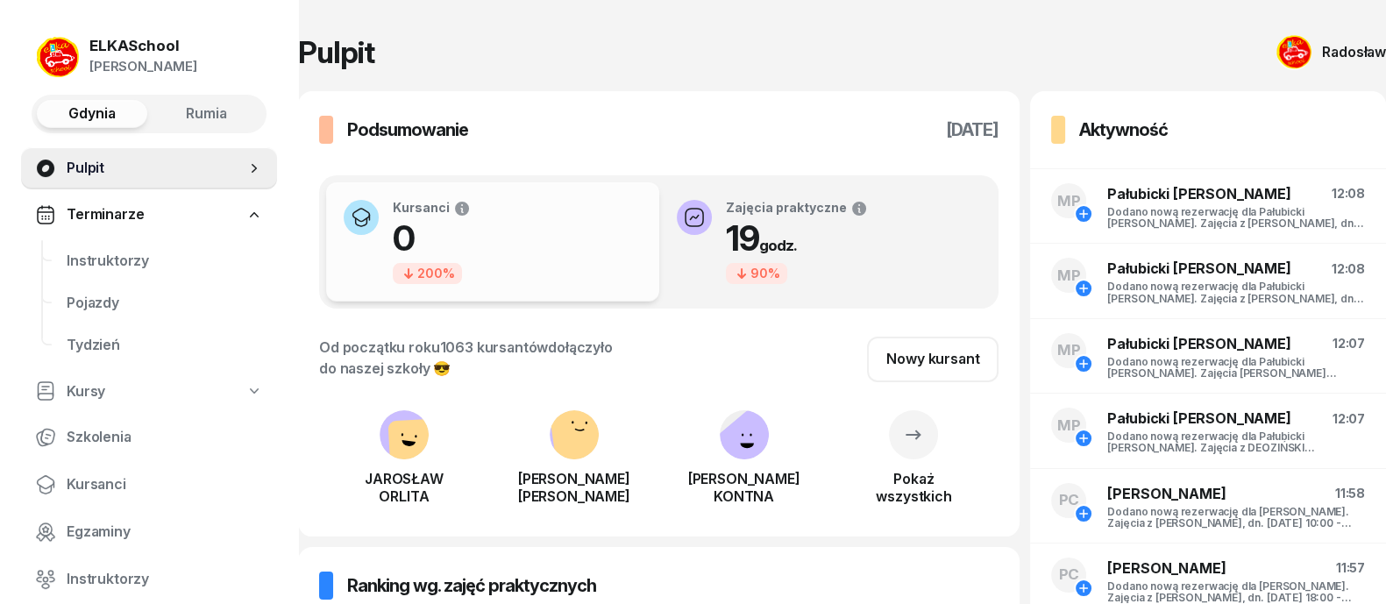
click at [149, 44] on div "ELKASchool" at bounding box center [143, 46] width 108 height 15
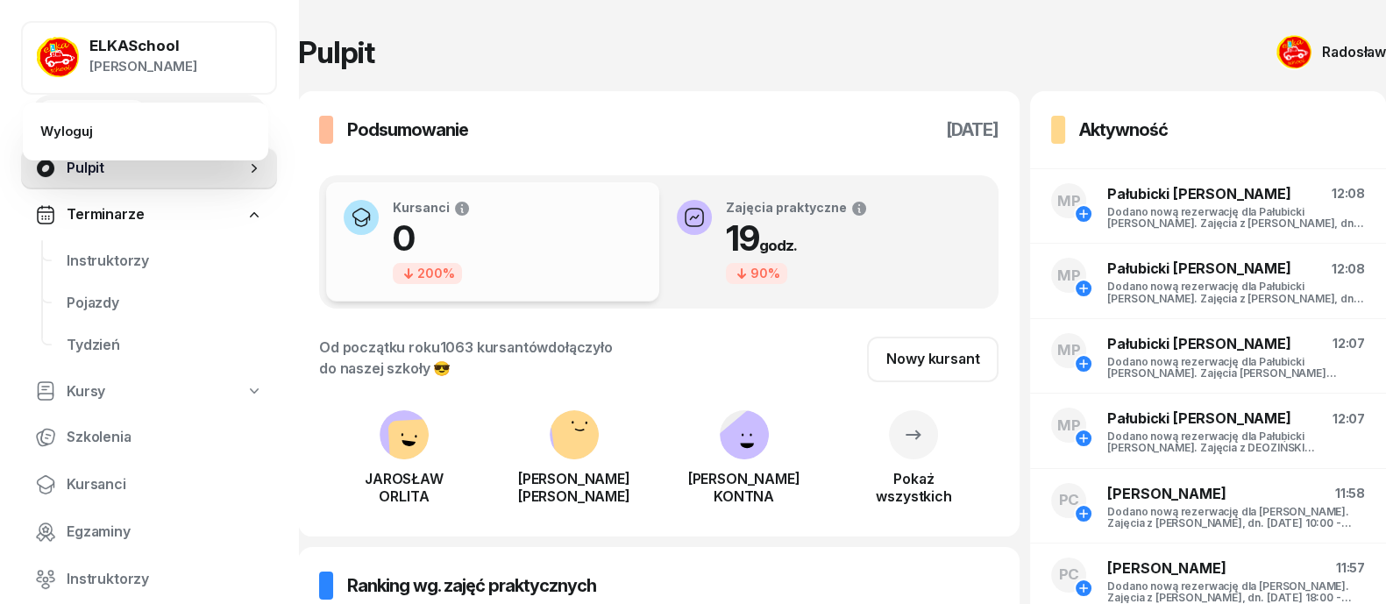
click at [149, 44] on div "ELKASchool" at bounding box center [143, 46] width 108 height 15
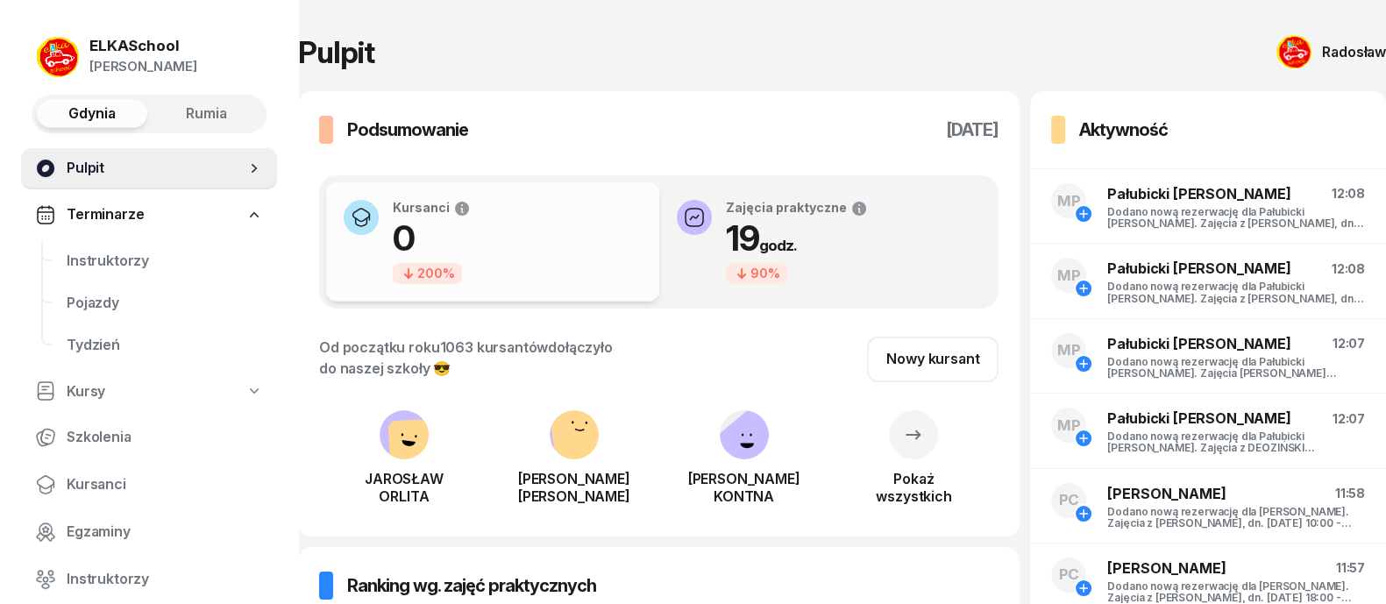
click at [94, 171] on span "Pulpit" at bounding box center [156, 168] width 179 height 23
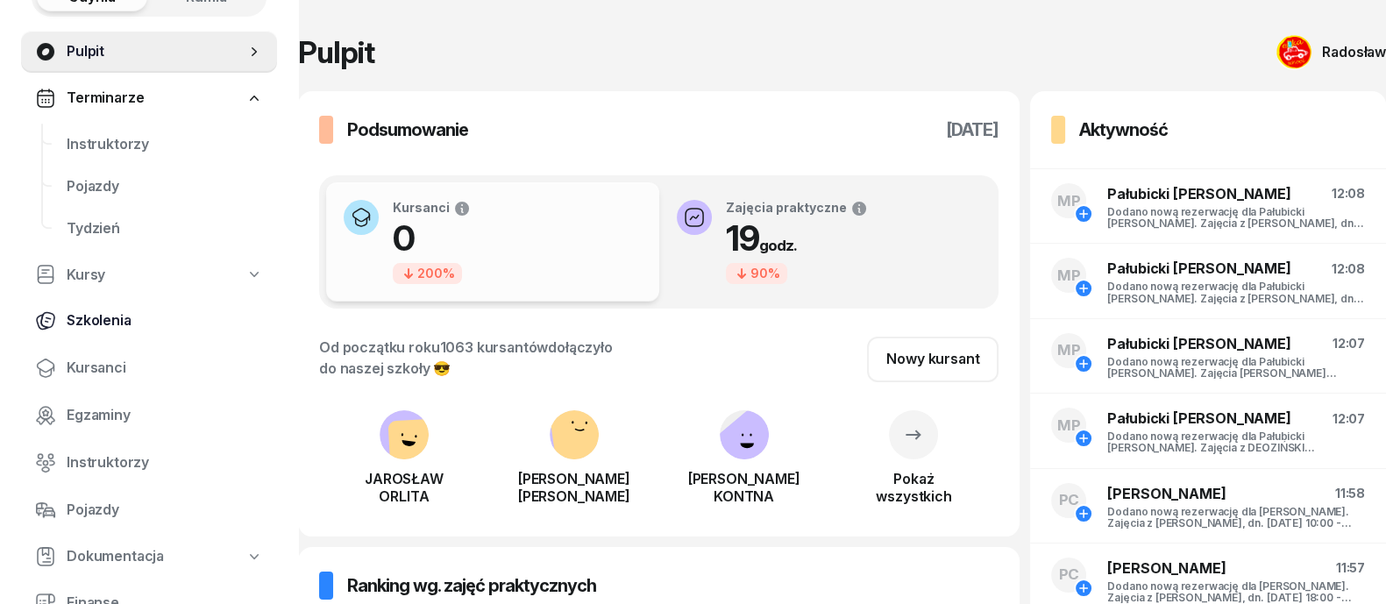
scroll to position [218, 0]
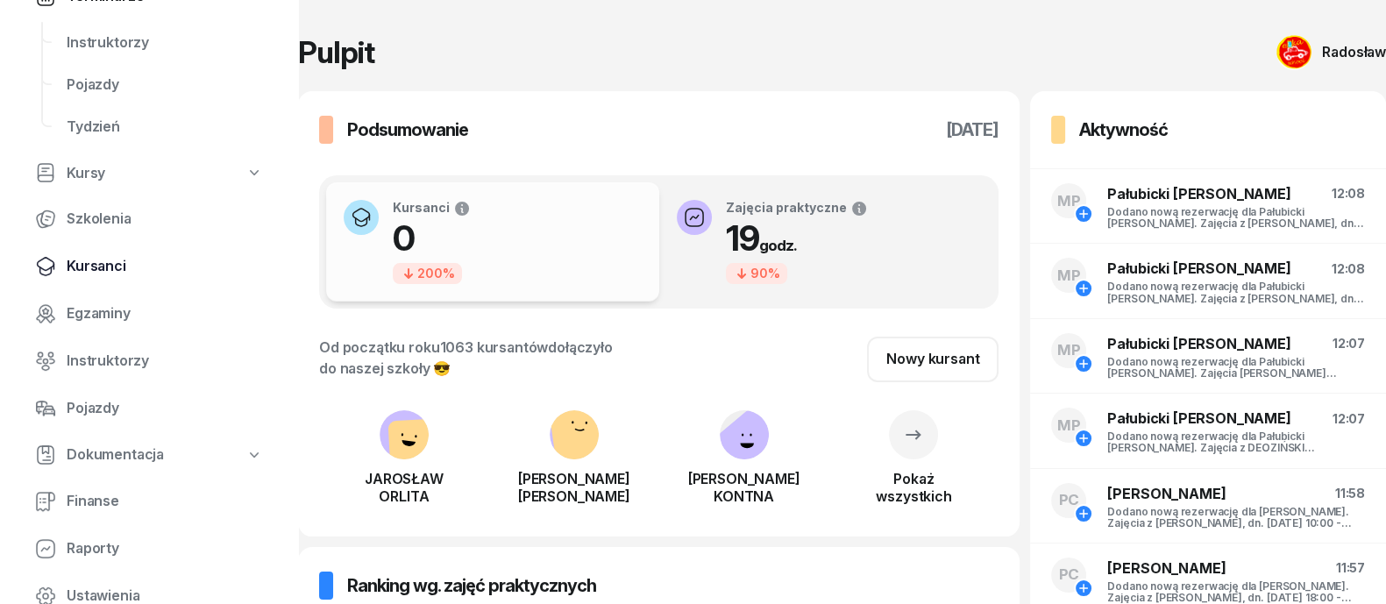
click at [96, 259] on span "Kursanci" at bounding box center [165, 266] width 196 height 23
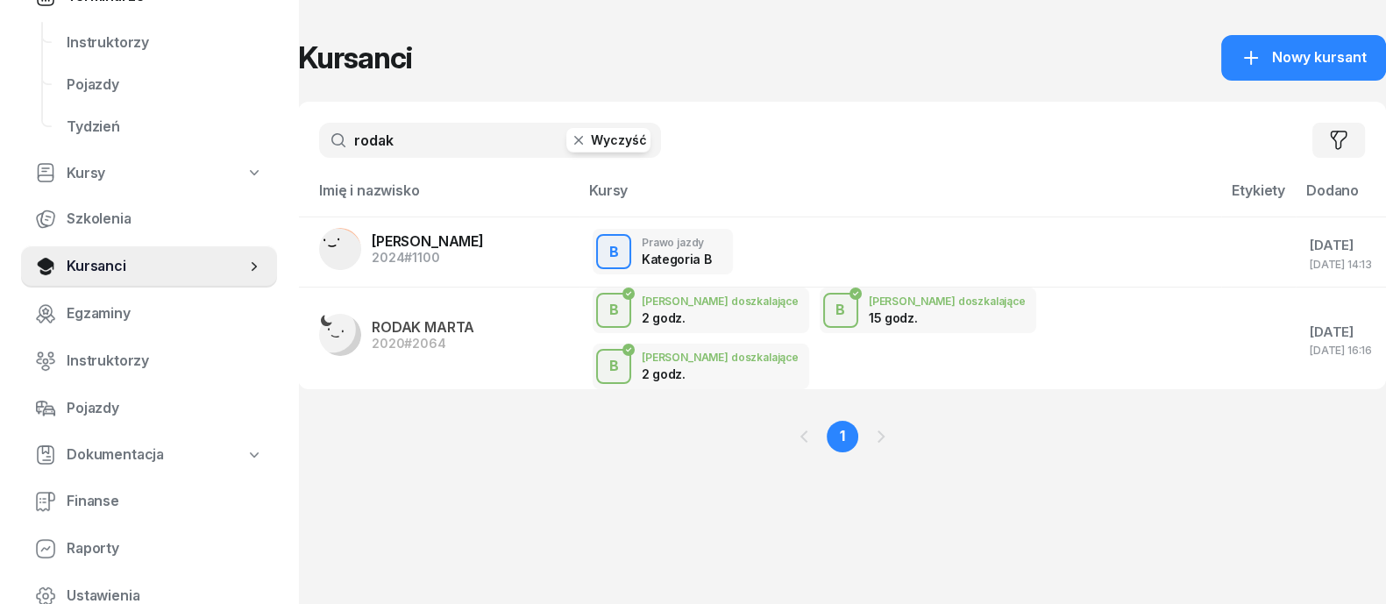
click at [600, 138] on button "Wyczyść" at bounding box center [608, 140] width 84 height 25
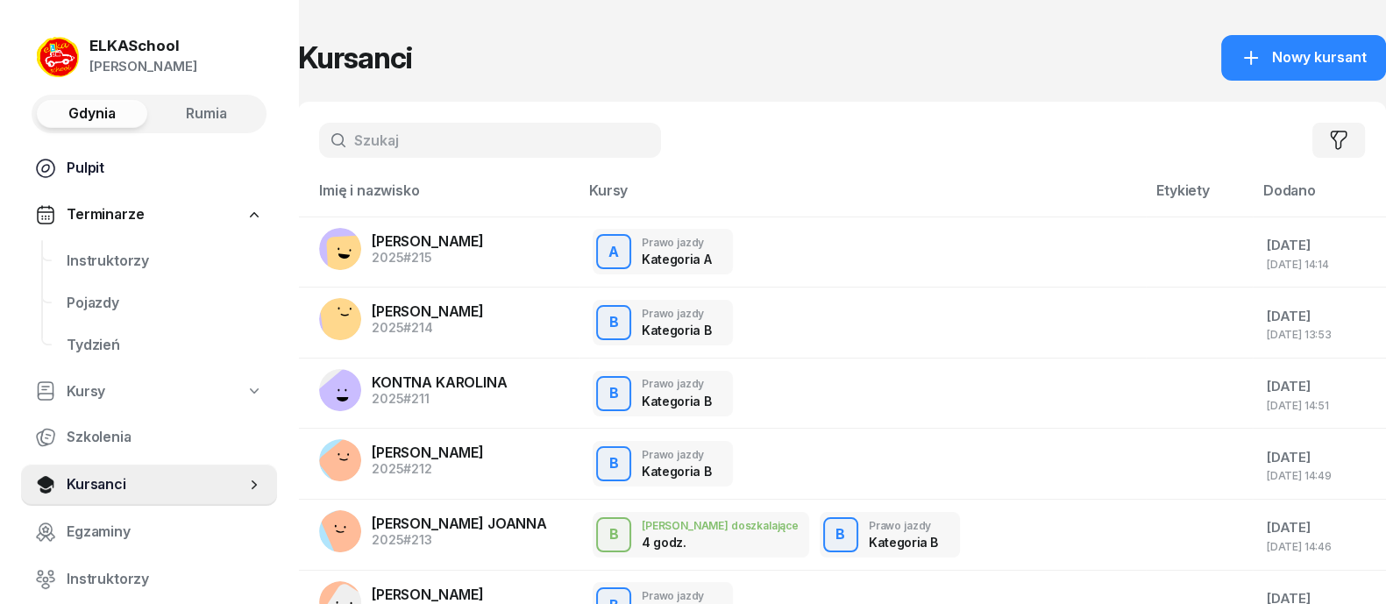
click at [92, 172] on span "Pulpit" at bounding box center [165, 168] width 196 height 23
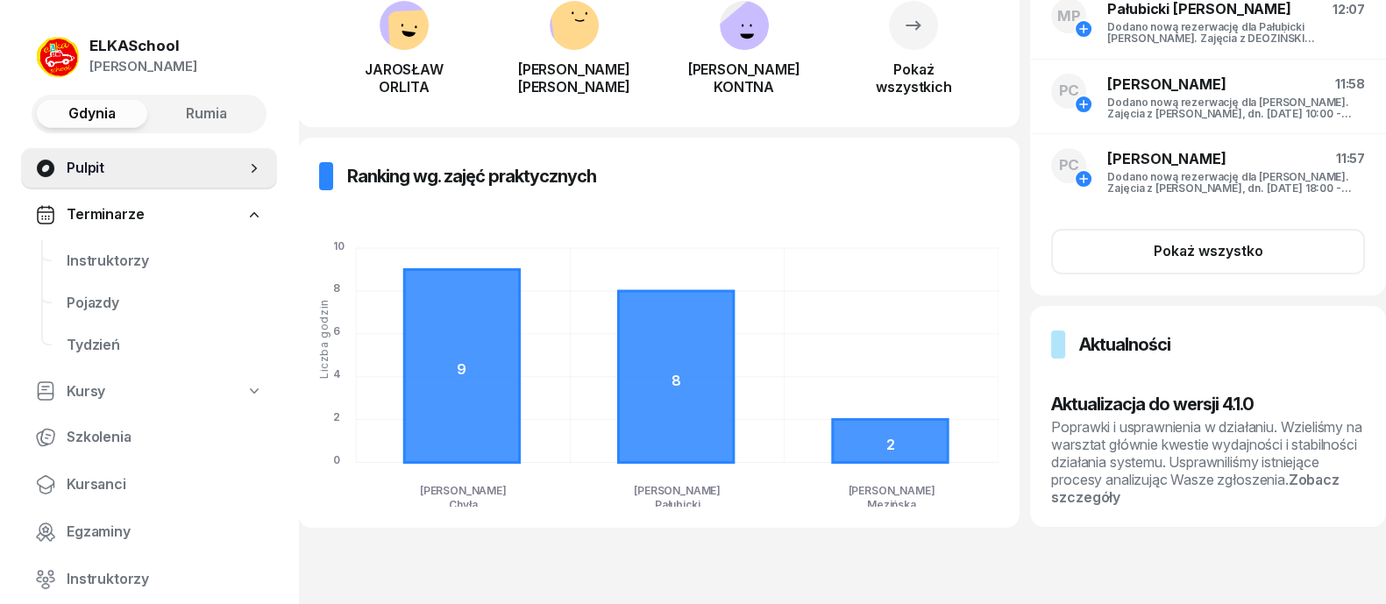
scroll to position [81, 0]
